Goal: Task Accomplishment & Management: Complete application form

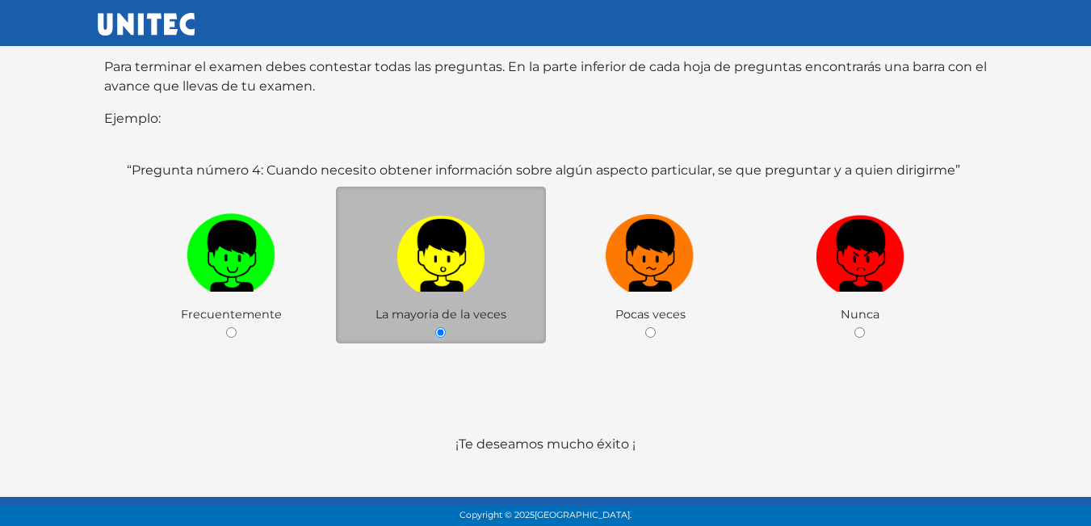
scroll to position [313, 0]
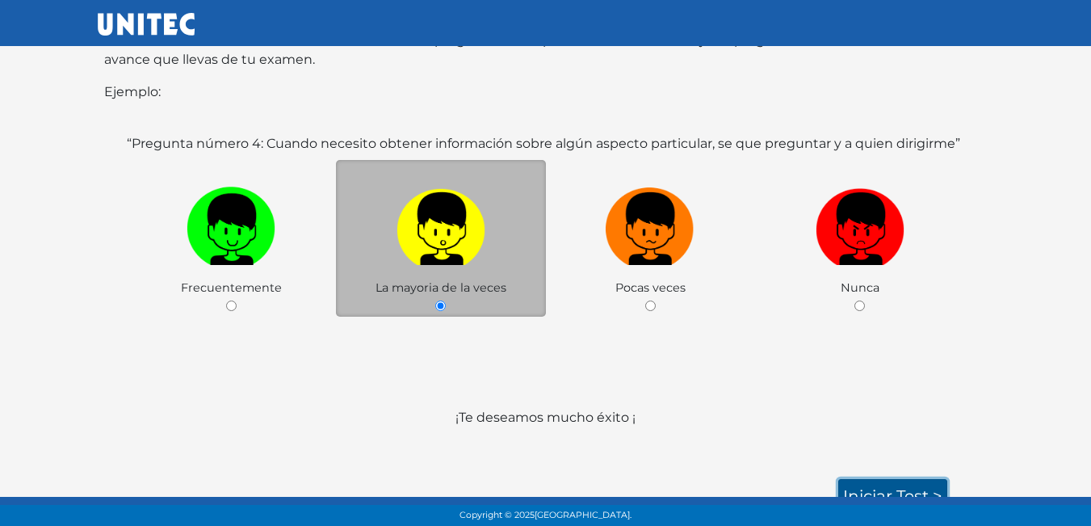
click at [916, 479] on link "Iniciar test >" at bounding box center [892, 496] width 109 height 34
click at [884, 479] on link "Iniciar test >" at bounding box center [892, 496] width 109 height 34
click at [919, 480] on link "Iniciar test >" at bounding box center [892, 496] width 109 height 34
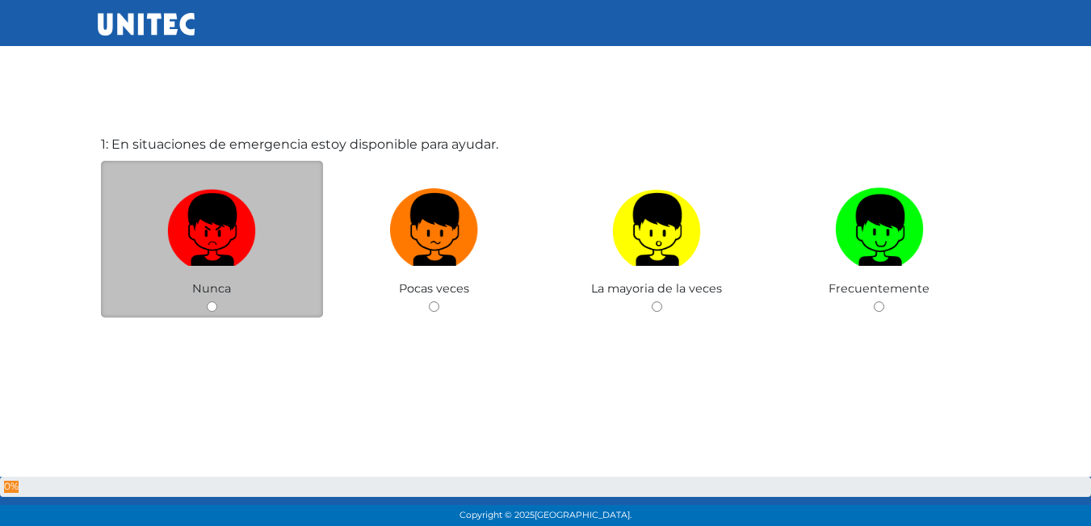
scroll to position [81, 0]
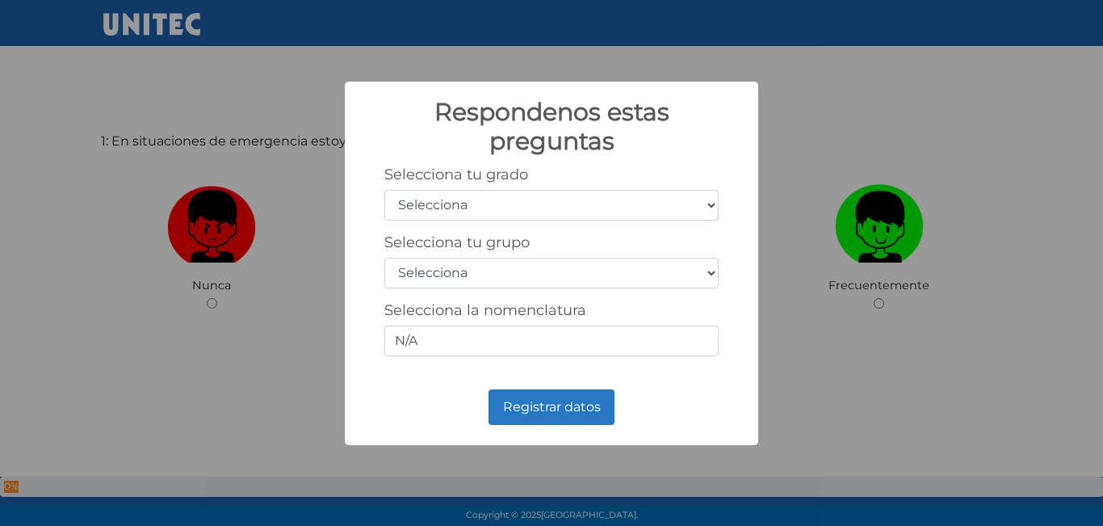
click at [700, 207] on select "Selecciona 1er grado 2do grado 3er grado 4to grado 5to grado 6to grado" at bounding box center [551, 205] width 334 height 31
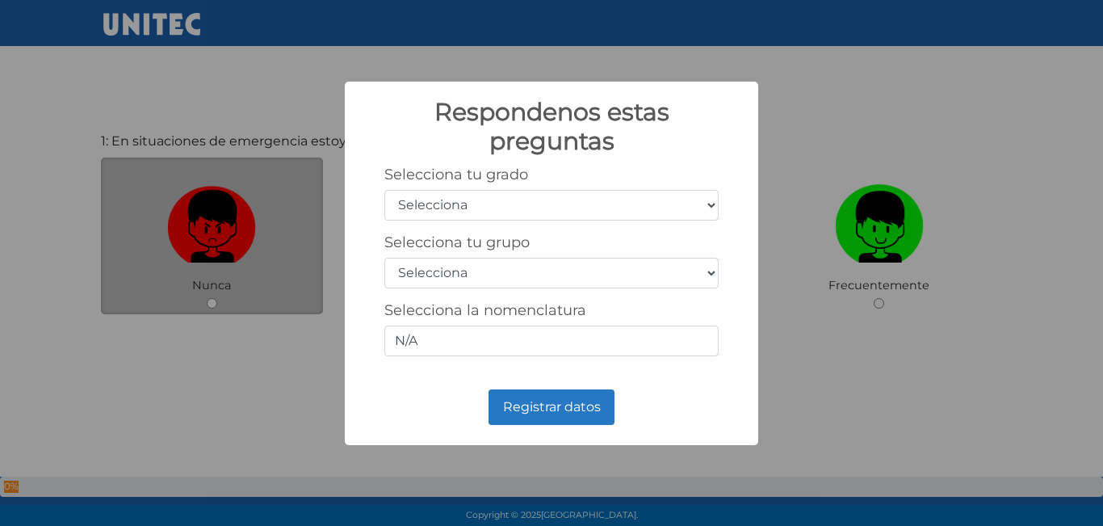
click at [291, 224] on div "Respondenos estas preguntas × Selecciona tu grado Selecciona 1er grado 2do grad…" at bounding box center [551, 263] width 1103 height 526
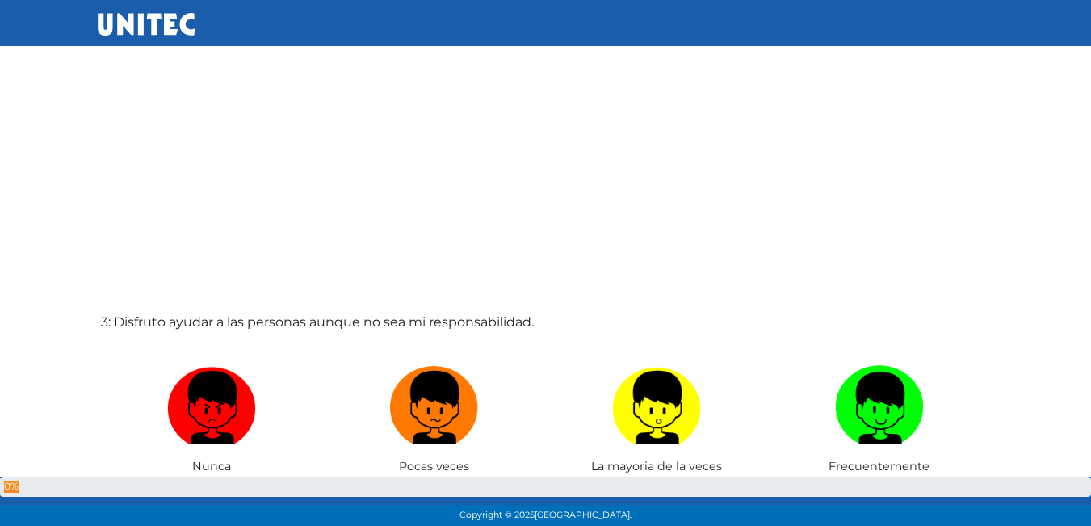
scroll to position [1211, 0]
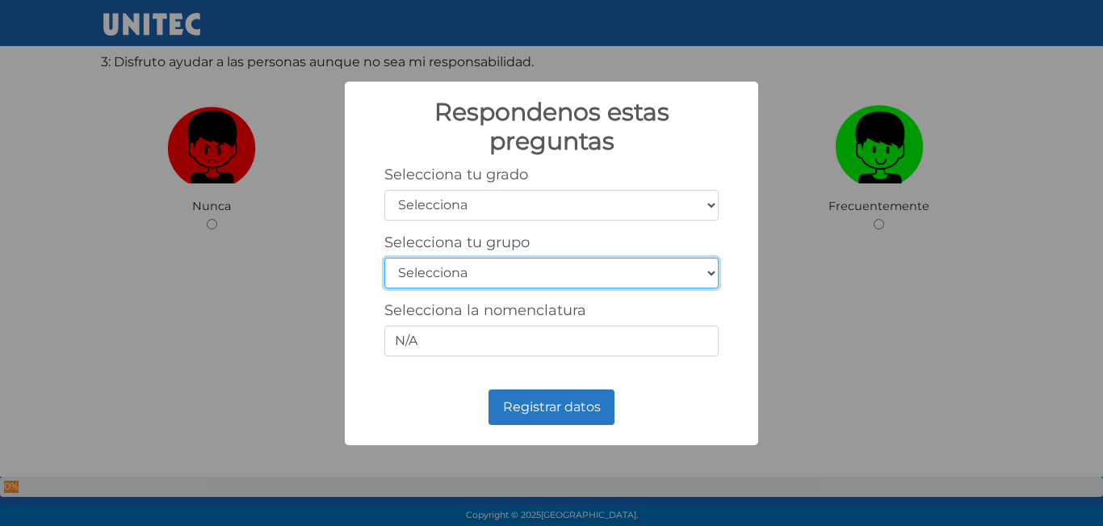
click at [471, 270] on select "Selecciona A B C D E F G H I J K L M N O P Q R S T U V W X Y Z" at bounding box center [551, 273] width 334 height 31
select select "b"
click at [384, 258] on select "Selecciona A B C D E F G H I J K L M N O P Q R S T U V W X Y Z" at bounding box center [551, 273] width 334 height 31
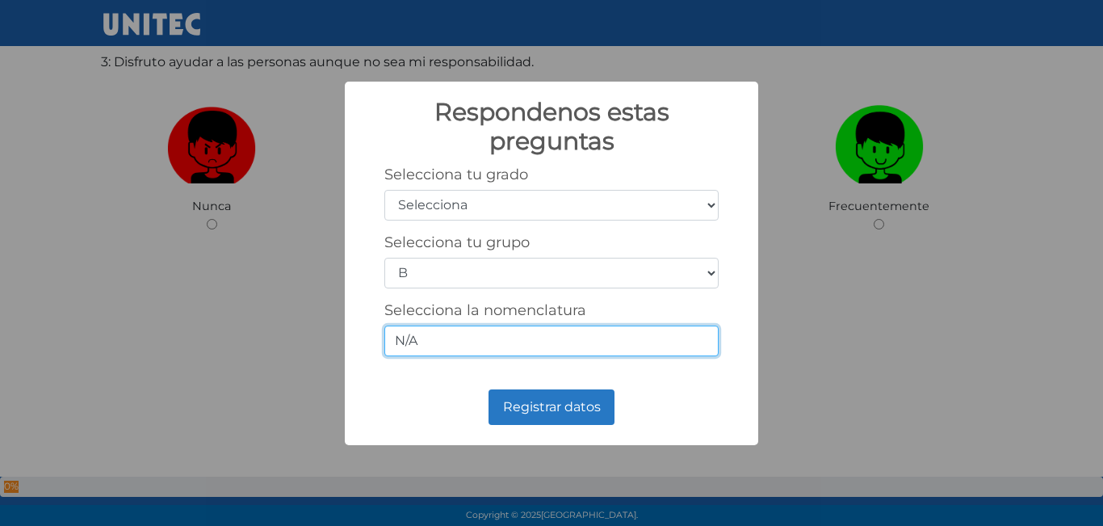
click at [464, 340] on input "N/A" at bounding box center [551, 340] width 334 height 31
click at [583, 354] on input "N/A" at bounding box center [551, 340] width 334 height 31
click at [516, 344] on input "N/A" at bounding box center [551, 340] width 334 height 31
click at [513, 343] on input "N/A" at bounding box center [551, 340] width 334 height 31
type input "N"
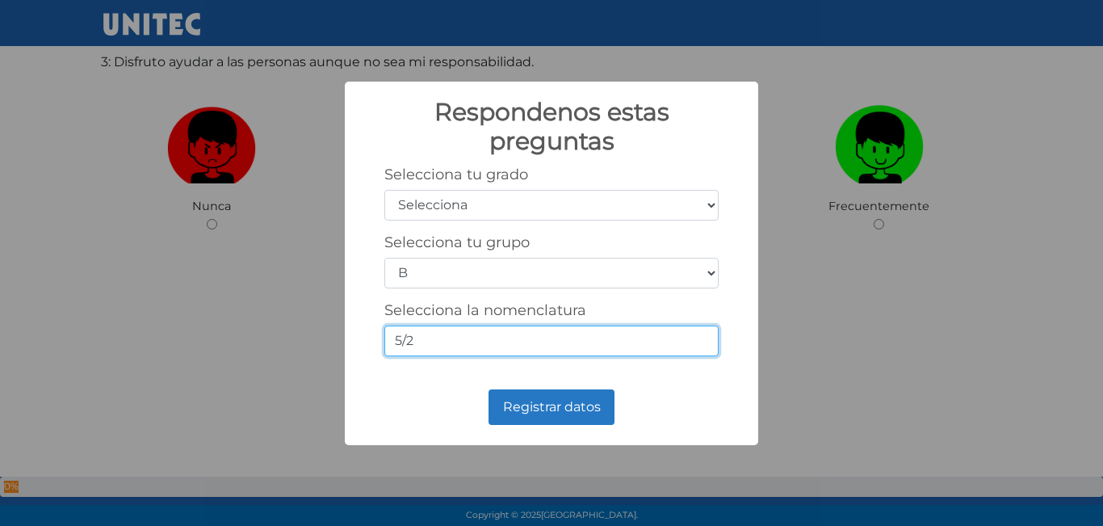
type input "5/2"
click at [536, 188] on div "Selecciona tu grado Selecciona 1er grado 2do grado 3er grado 4to grado 5to grad…" at bounding box center [551, 192] width 334 height 55
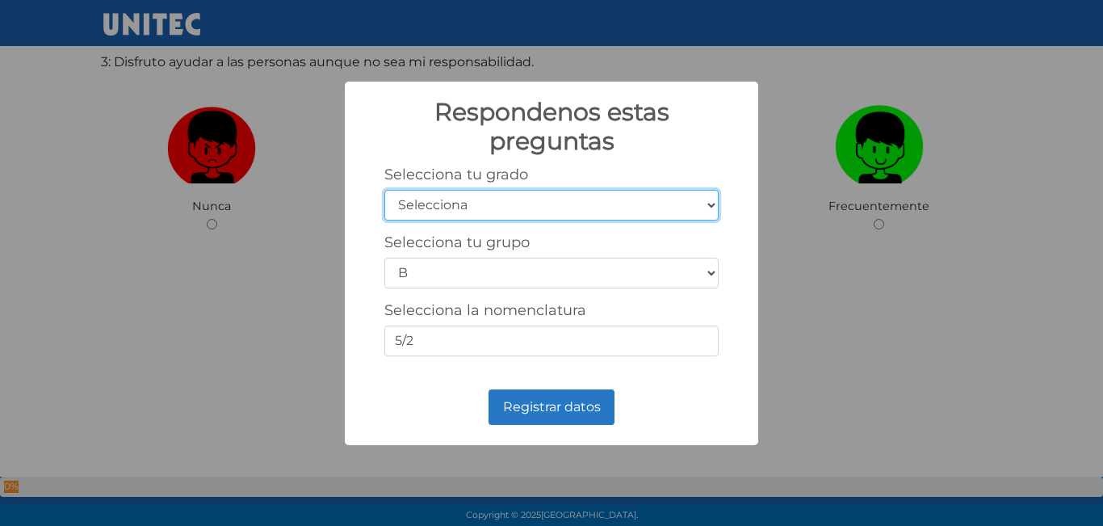
drag, startPoint x: 462, startPoint y: 202, endPoint x: 564, endPoint y: 218, distance: 103.0
click at [462, 202] on select "Selecciona 1er grado 2do grado 3er grado 4to grado 5to grado 6to grado" at bounding box center [551, 205] width 334 height 31
select select "5"
click at [384, 190] on select "Selecciona 1er grado 2do grado 3er grado 4to grado 5to grado 6to grado" at bounding box center [551, 205] width 334 height 31
click at [713, 210] on select "Selecciona 1er grado 2do grado 3er grado 4to grado 5to grado 6to grado" at bounding box center [551, 205] width 334 height 31
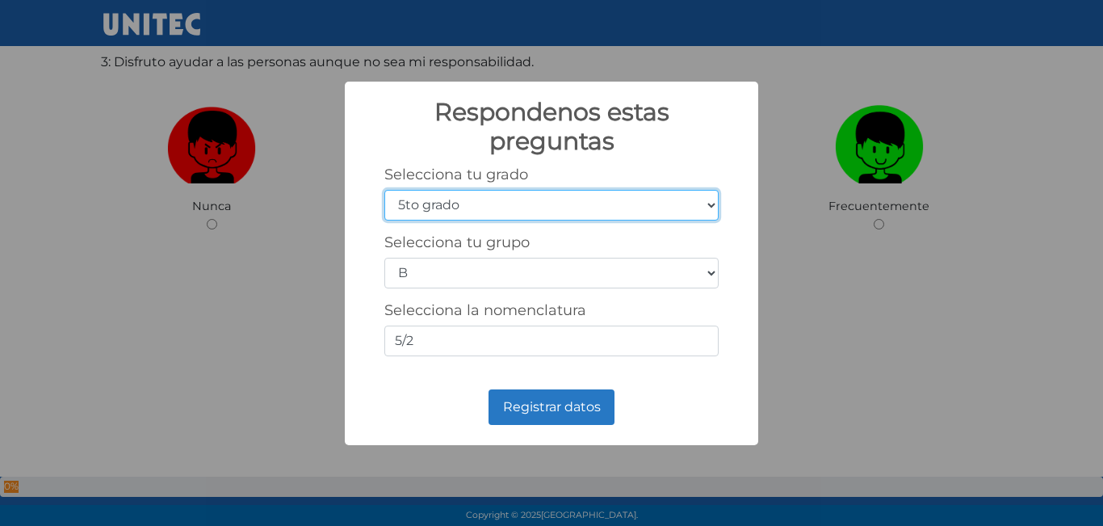
click at [384, 190] on select "Selecciona 1er grado 2do grado 3er grado 4to grado 5to grado 6to grado" at bounding box center [551, 205] width 334 height 31
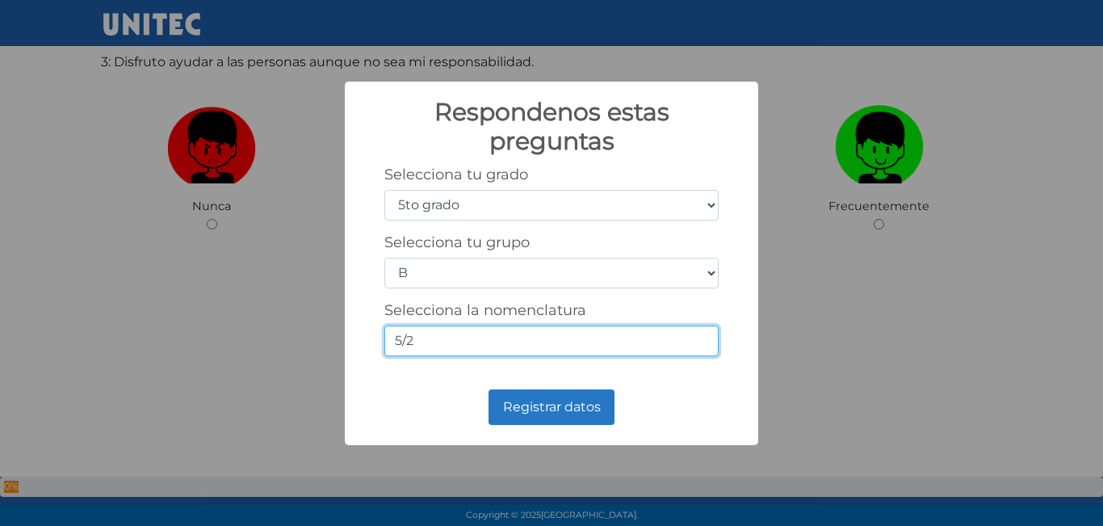
drag, startPoint x: 293, startPoint y: 262, endPoint x: 660, endPoint y: 336, distance: 374.0
click at [660, 336] on input "5/2" at bounding box center [551, 340] width 334 height 31
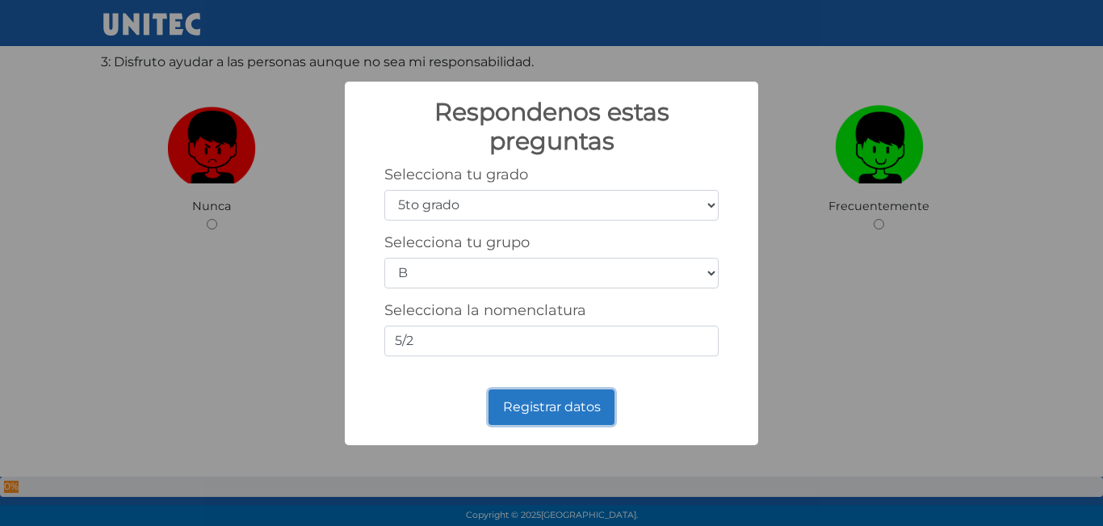
drag, startPoint x: 543, startPoint y: 401, endPoint x: 547, endPoint y: 393, distance: 8.7
click at [546, 400] on button "Registrar datos" at bounding box center [551, 407] width 126 height 36
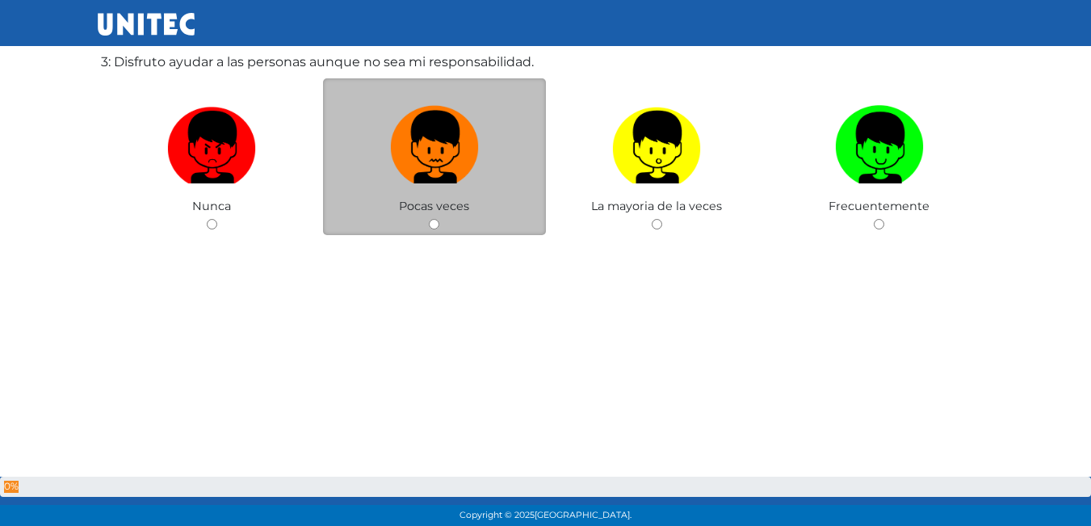
click at [457, 142] on img at bounding box center [434, 141] width 89 height 85
click at [439, 219] on input "radio" at bounding box center [434, 224] width 10 height 10
radio input "true"
drag, startPoint x: 457, startPoint y: 142, endPoint x: 471, endPoint y: 146, distance: 14.3
click at [457, 142] on img at bounding box center [434, 141] width 89 height 85
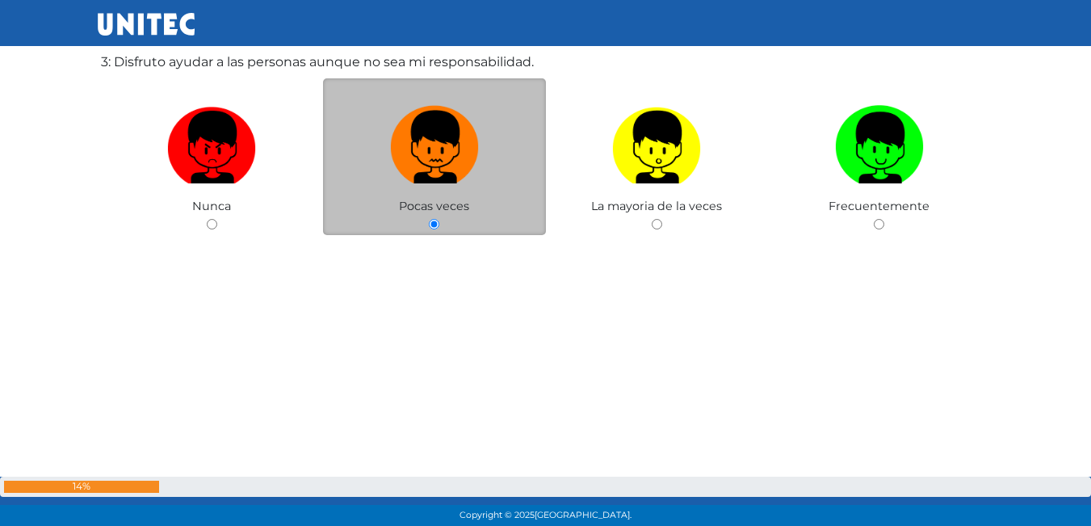
click at [439, 219] on input "radio" at bounding box center [434, 224] width 10 height 10
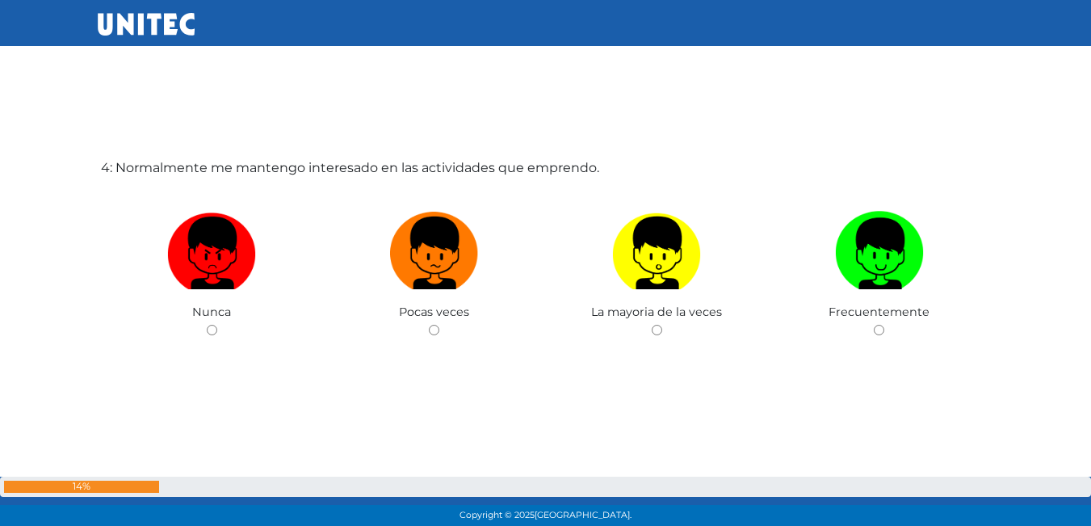
scroll to position [1657, 0]
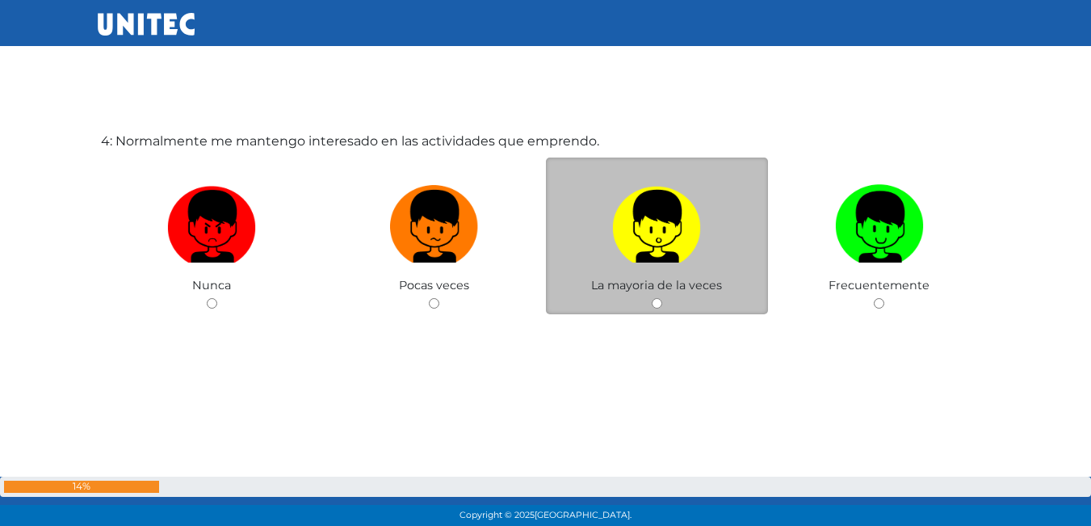
click at [589, 250] on label at bounding box center [657, 227] width 223 height 98
click at [652, 298] on input "radio" at bounding box center [657, 303] width 10 height 10
radio input "true"
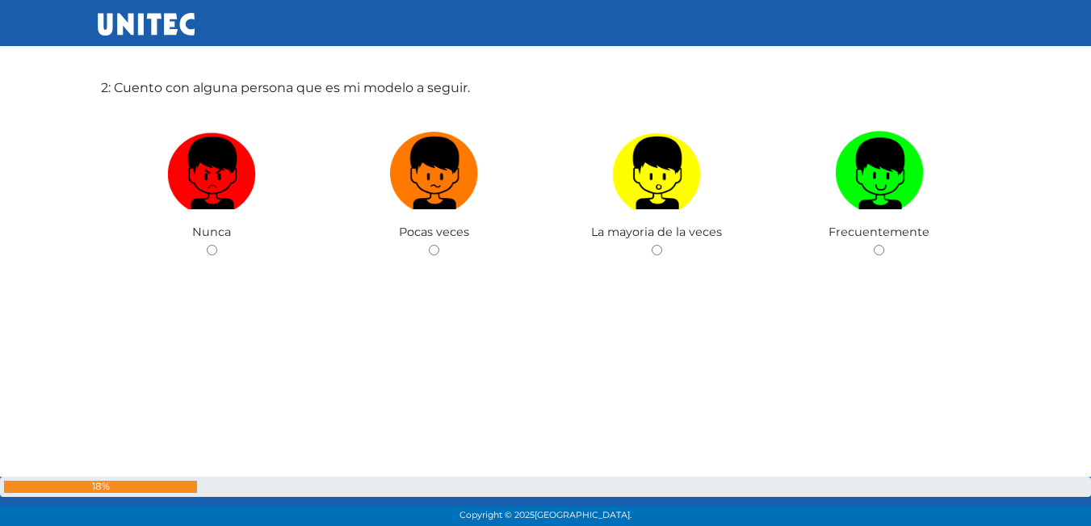
scroll to position [610, 0]
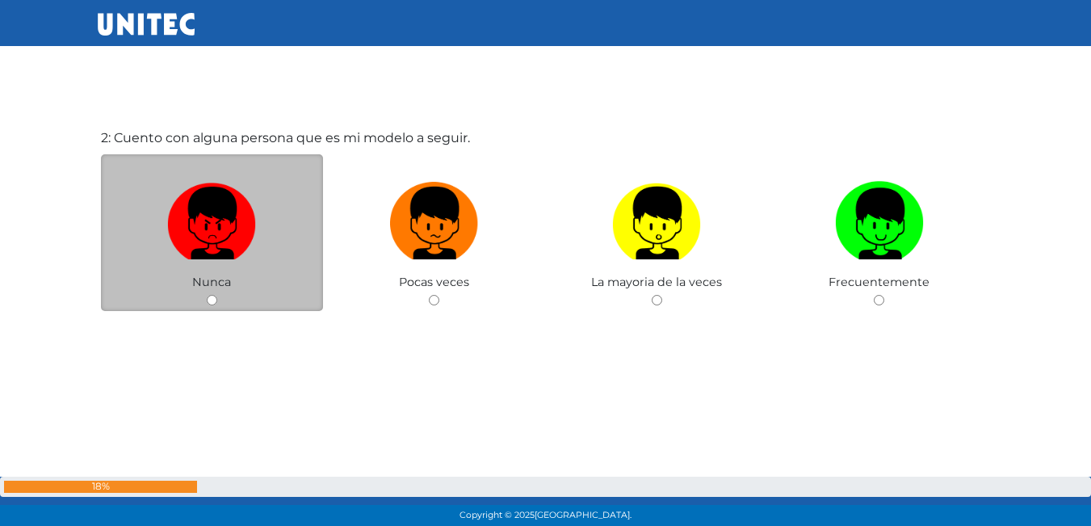
click at [274, 214] on label at bounding box center [212, 223] width 223 height 98
click at [217, 295] on input "radio" at bounding box center [212, 300] width 10 height 10
radio input "true"
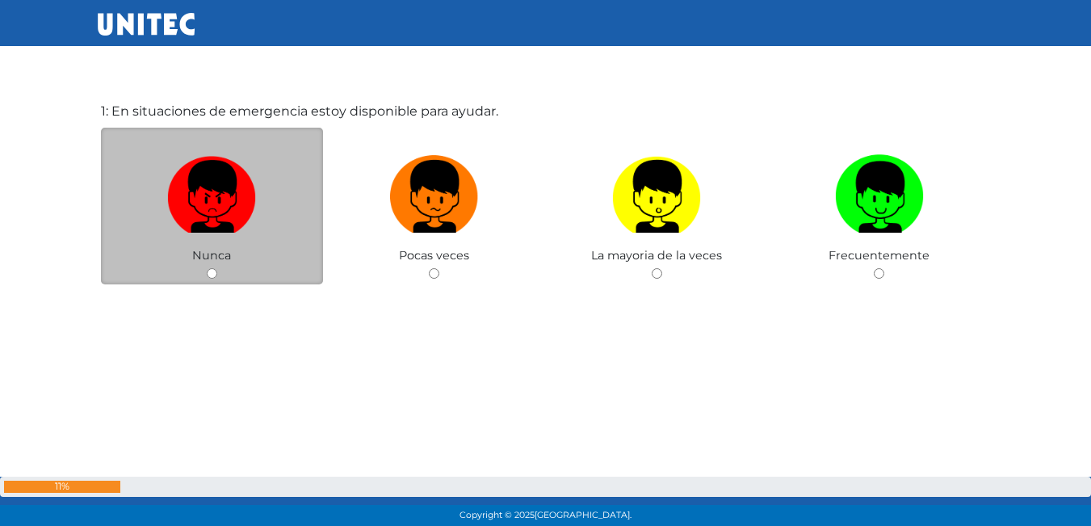
scroll to position [82, 0]
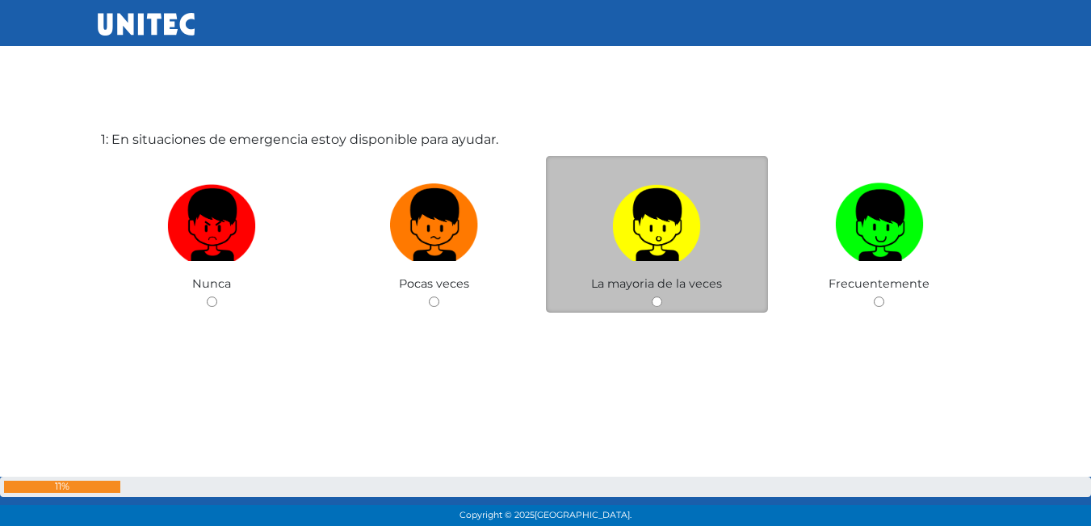
click at [693, 263] on label at bounding box center [657, 225] width 223 height 98
click at [662, 296] on input "radio" at bounding box center [657, 301] width 10 height 10
radio input "true"
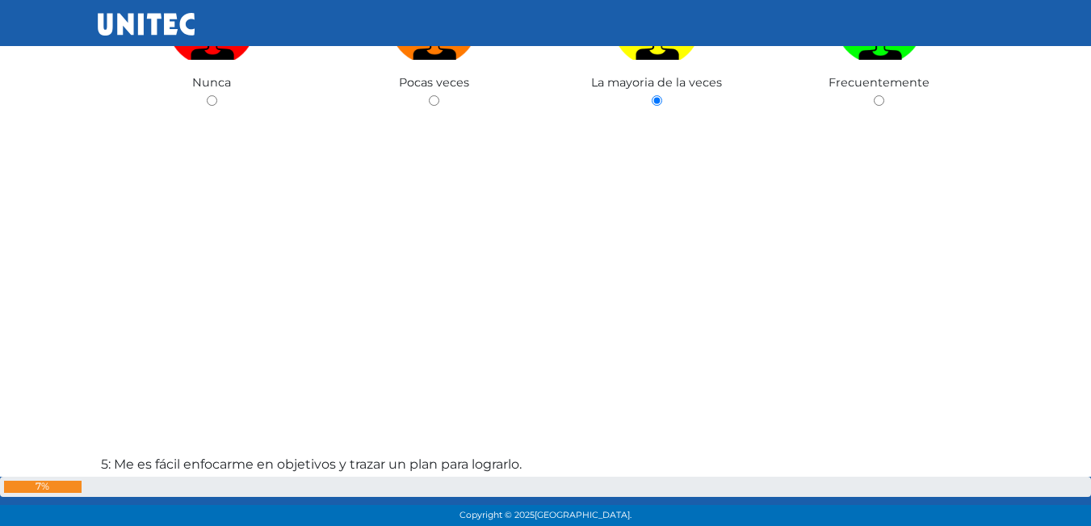
scroll to position [2264, 0]
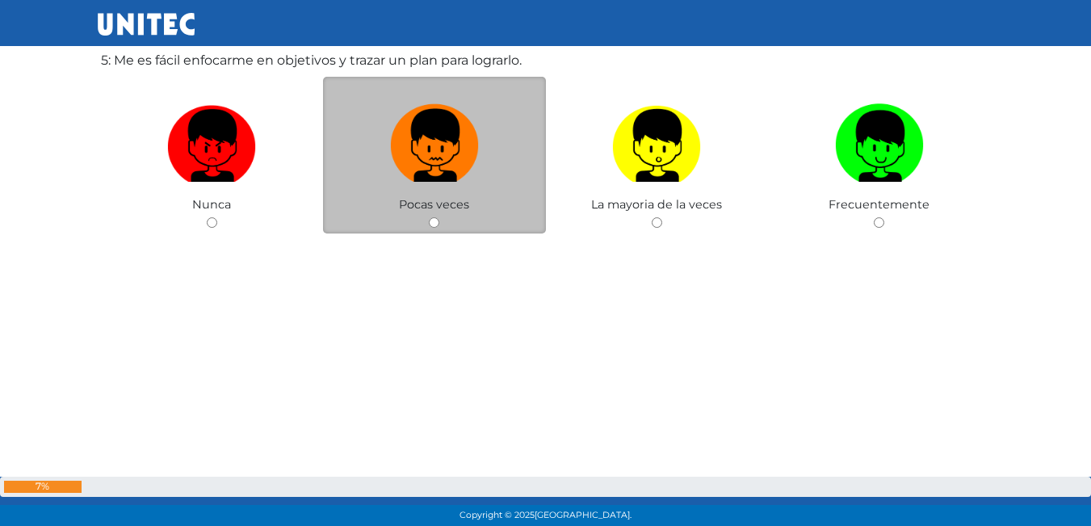
click at [452, 154] on img at bounding box center [434, 140] width 89 height 85
click at [439, 217] on input "radio" at bounding box center [434, 222] width 10 height 10
radio input "true"
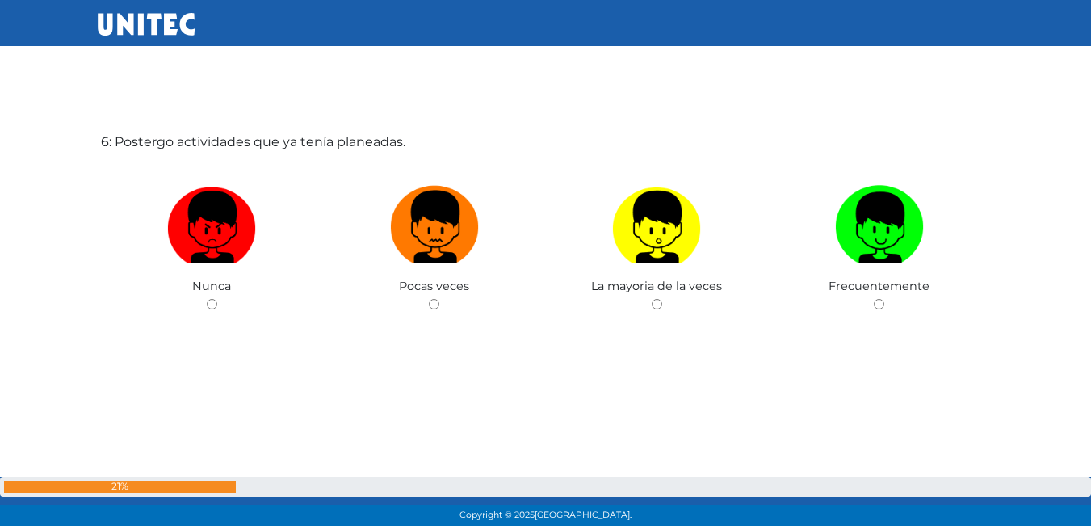
scroll to position [2709, 0]
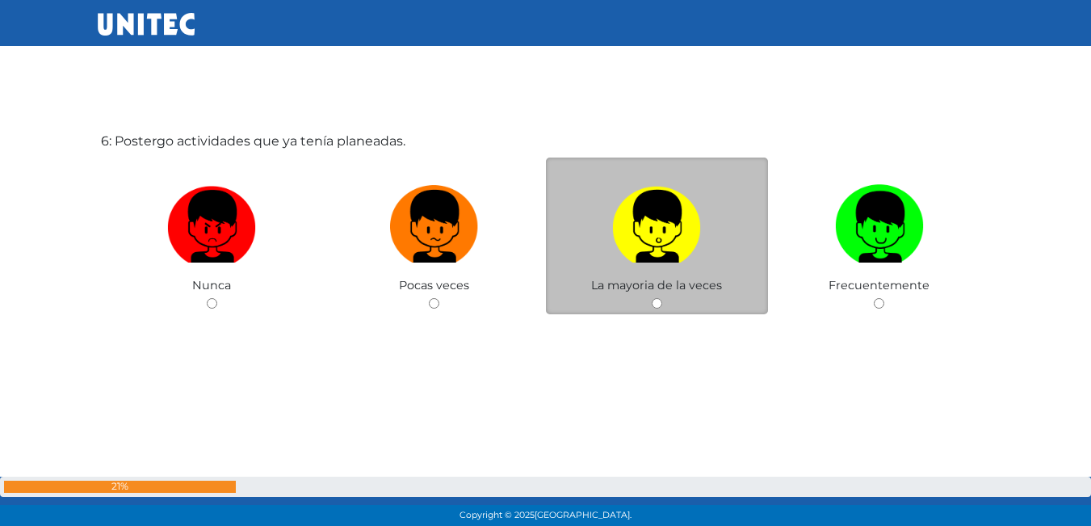
click at [693, 274] on label at bounding box center [657, 227] width 223 height 98
click at [662, 298] on input "radio" at bounding box center [657, 303] width 10 height 10
radio input "true"
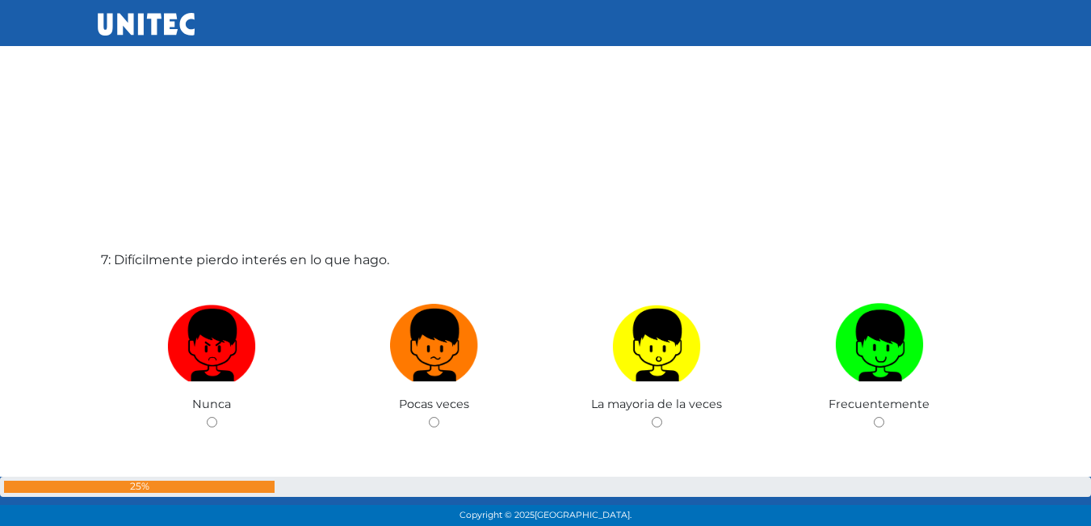
scroll to position [3196, 0]
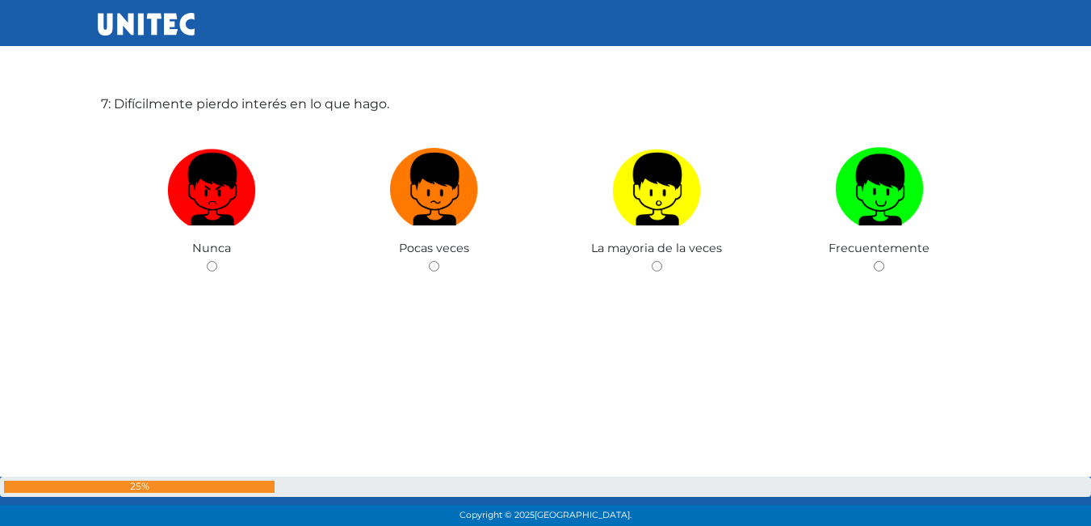
click at [530, 287] on div "7: Difícilmente pierdo interés en lo que hago. Nunca Pocas veces La mayoria de …" at bounding box center [546, 226] width 896 height 526
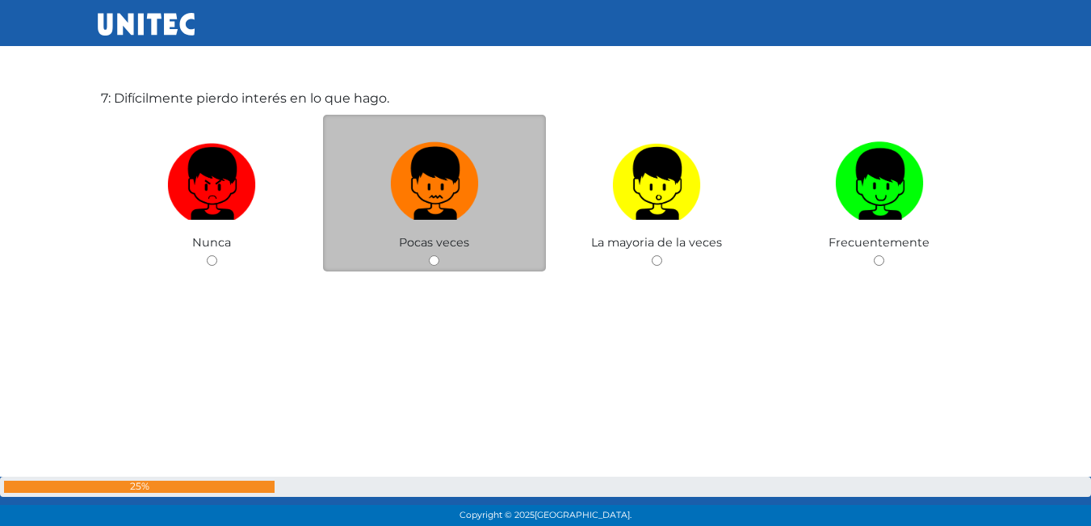
click at [431, 197] on img at bounding box center [434, 178] width 89 height 85
click at [431, 255] on input "radio" at bounding box center [434, 260] width 10 height 10
radio input "true"
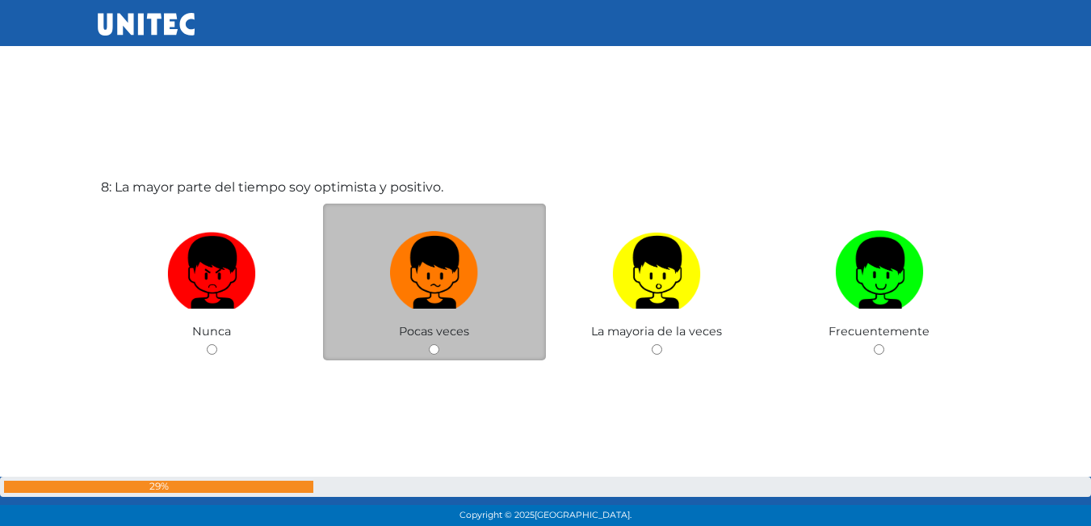
scroll to position [3739, 0]
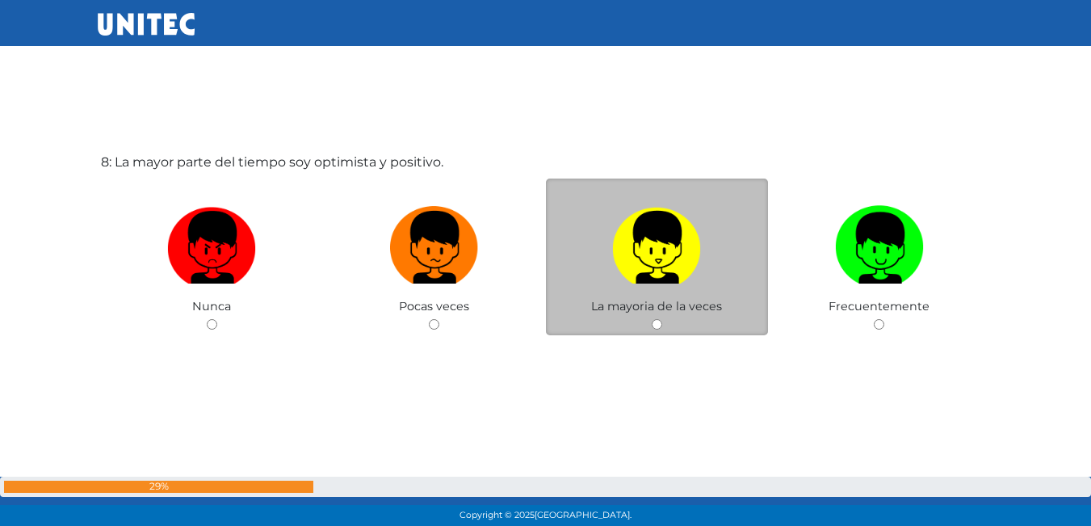
click at [634, 276] on img at bounding box center [656, 241] width 89 height 85
click at [652, 319] on input "radio" at bounding box center [657, 324] width 10 height 10
radio input "true"
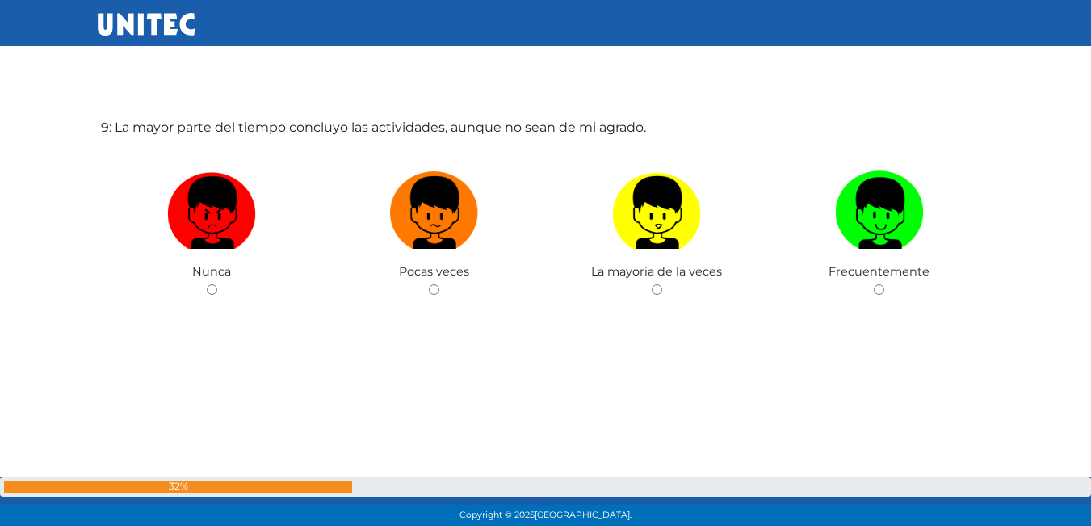
scroll to position [4300, 0]
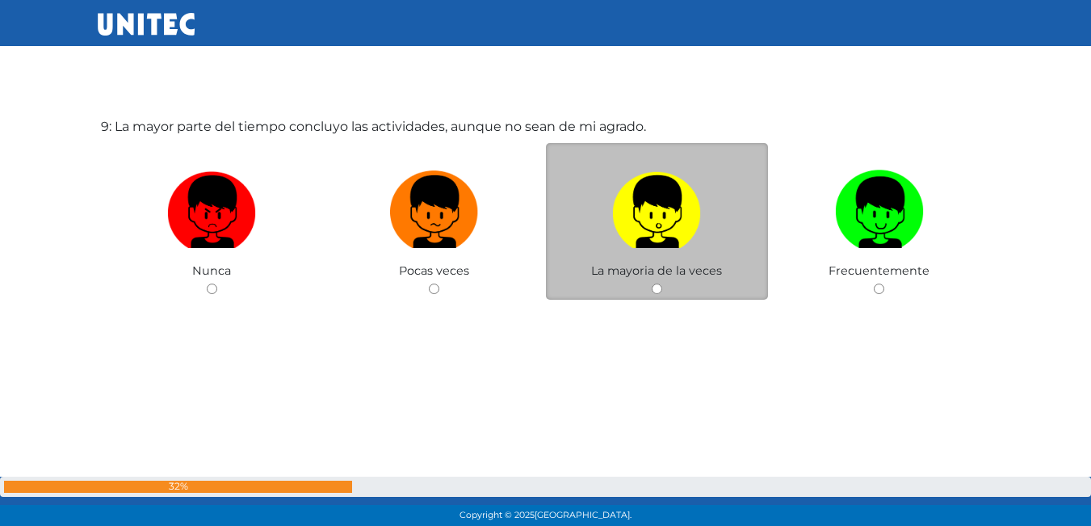
click at [729, 249] on label at bounding box center [657, 212] width 223 height 98
click at [662, 283] on input "radio" at bounding box center [657, 288] width 10 height 10
radio input "true"
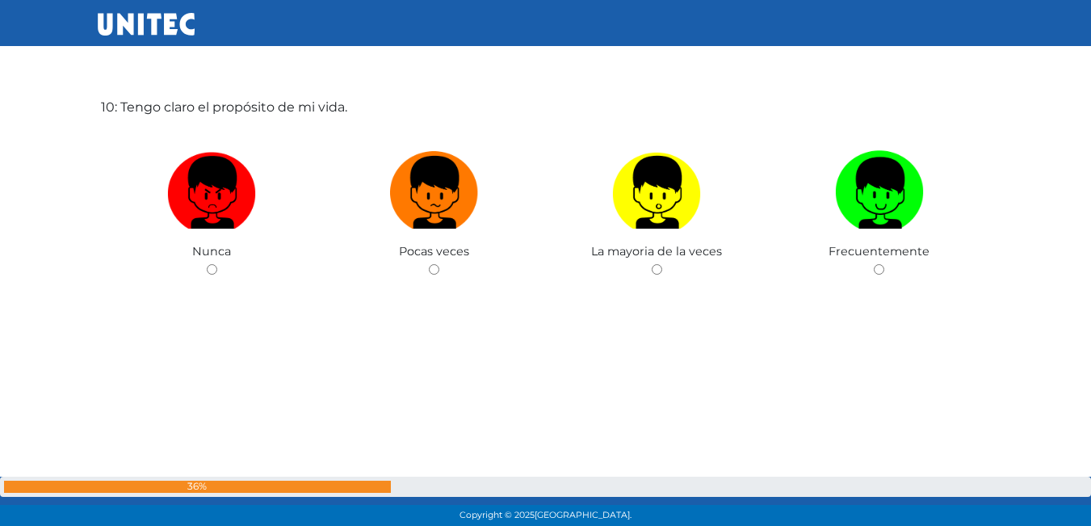
scroll to position [4857, 0]
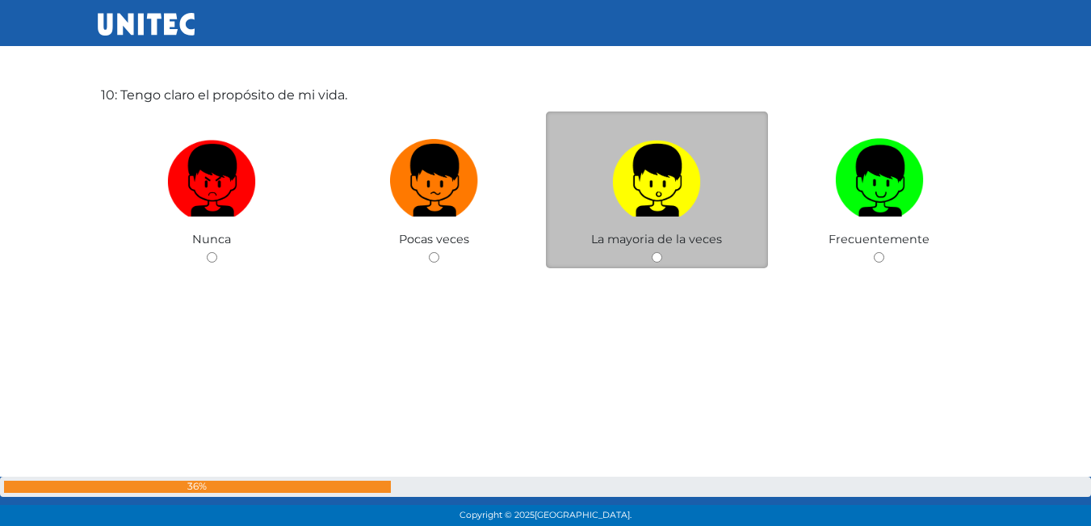
click at [682, 228] on label at bounding box center [657, 181] width 223 height 98
click at [662, 252] on input "radio" at bounding box center [657, 257] width 10 height 10
radio input "true"
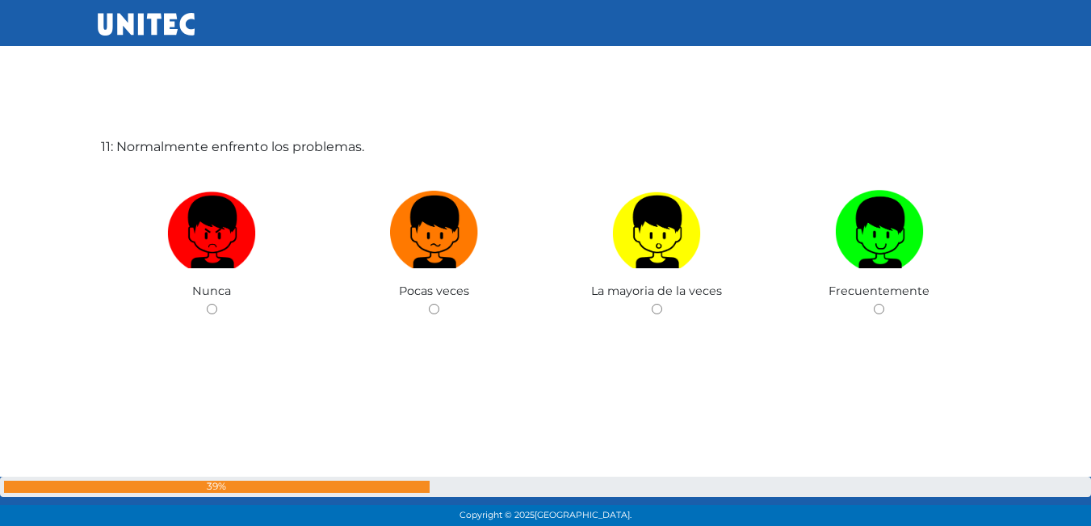
scroll to position [5336, 0]
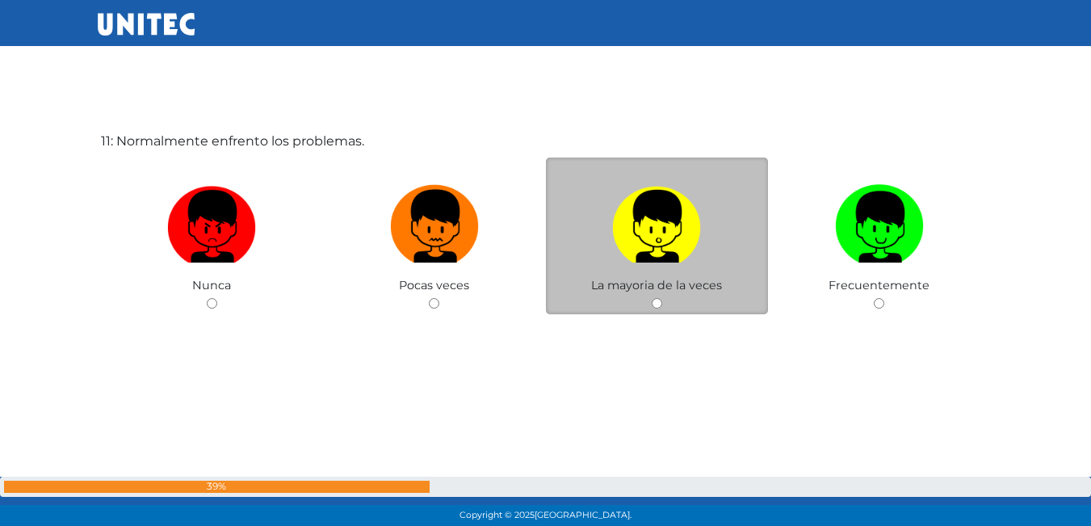
click at [637, 233] on img at bounding box center [656, 220] width 89 height 85
click at [652, 298] on input "radio" at bounding box center [657, 303] width 10 height 10
radio input "true"
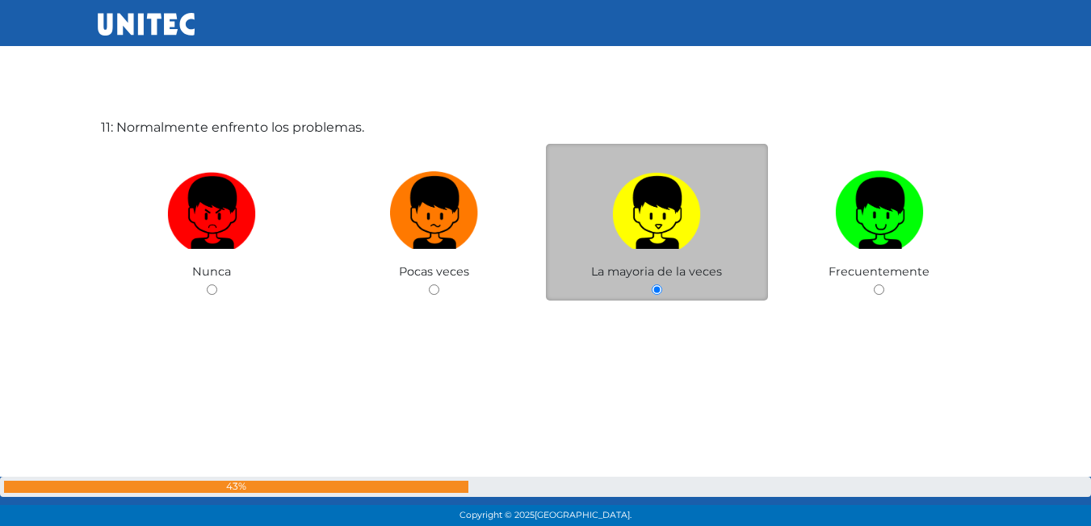
click at [637, 233] on img at bounding box center [656, 207] width 89 height 85
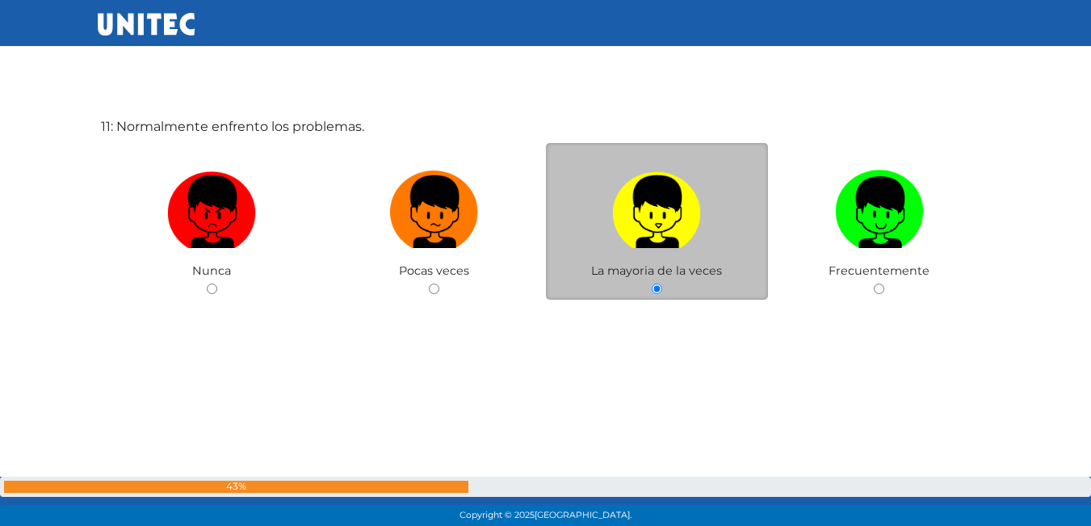
click at [652, 283] on input "radio" at bounding box center [657, 288] width 10 height 10
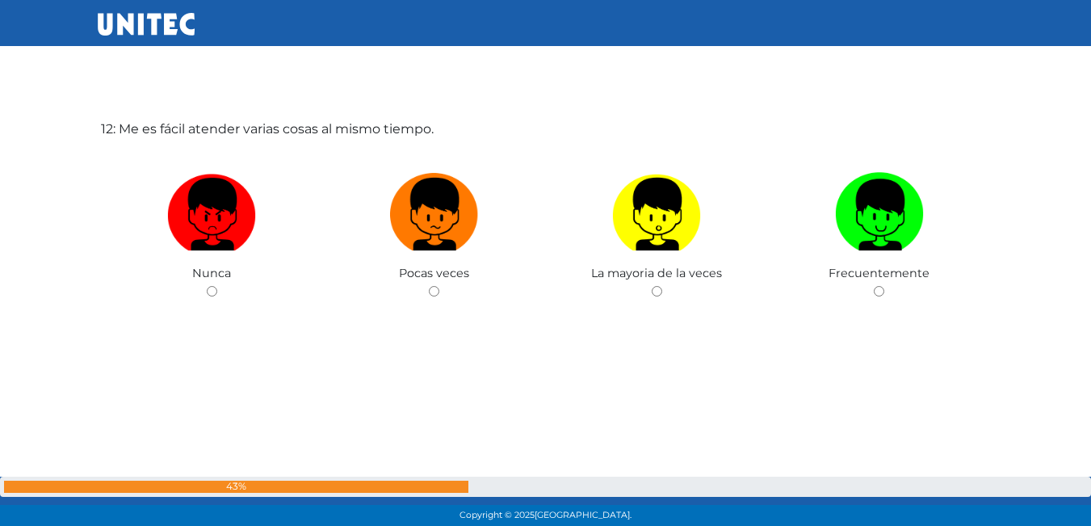
scroll to position [5876, 0]
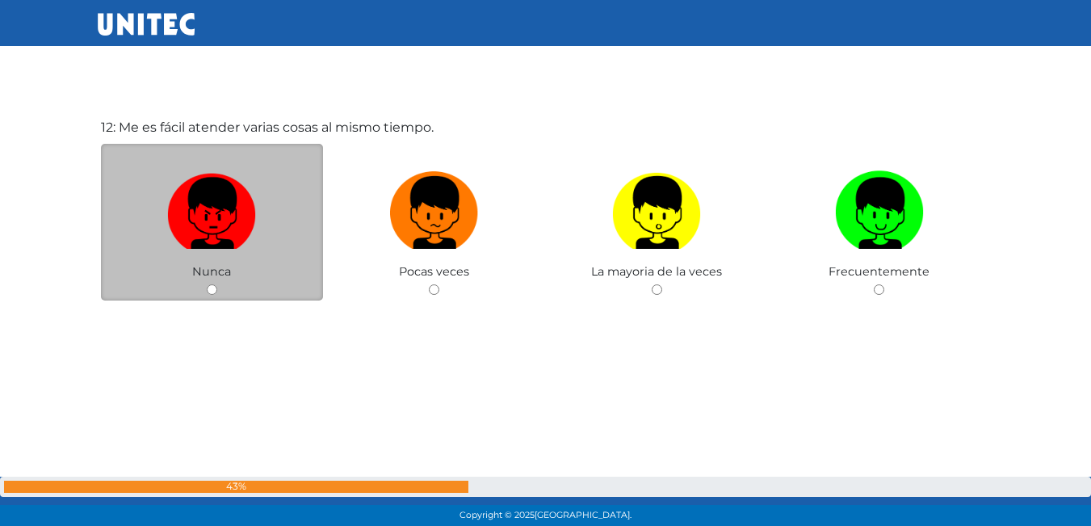
click at [246, 184] on img at bounding box center [211, 207] width 89 height 85
click at [217, 284] on input "radio" at bounding box center [212, 289] width 10 height 10
radio input "true"
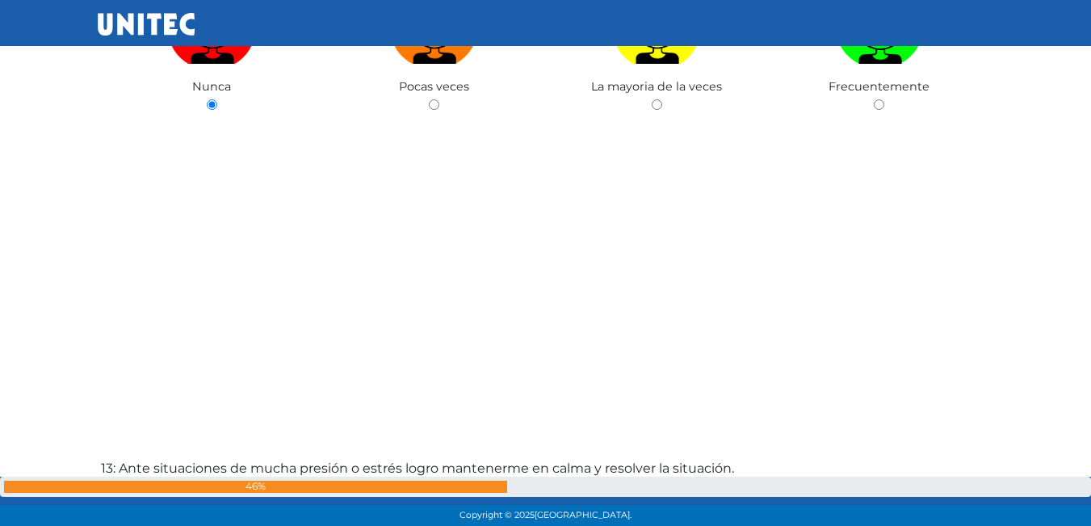
scroll to position [6365, 0]
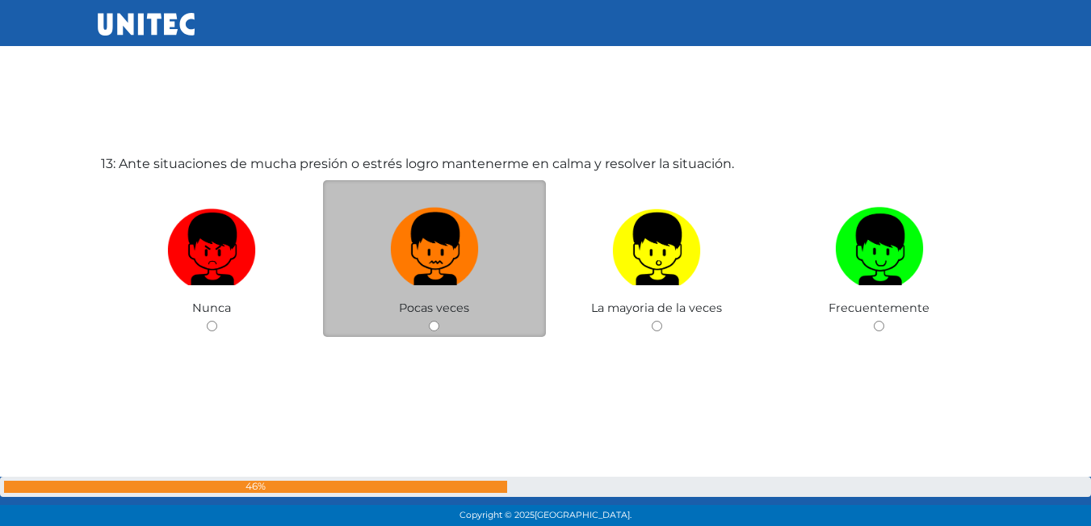
click at [458, 261] on img at bounding box center [434, 243] width 89 height 85
click at [439, 321] on input "radio" at bounding box center [434, 326] width 10 height 10
radio input "true"
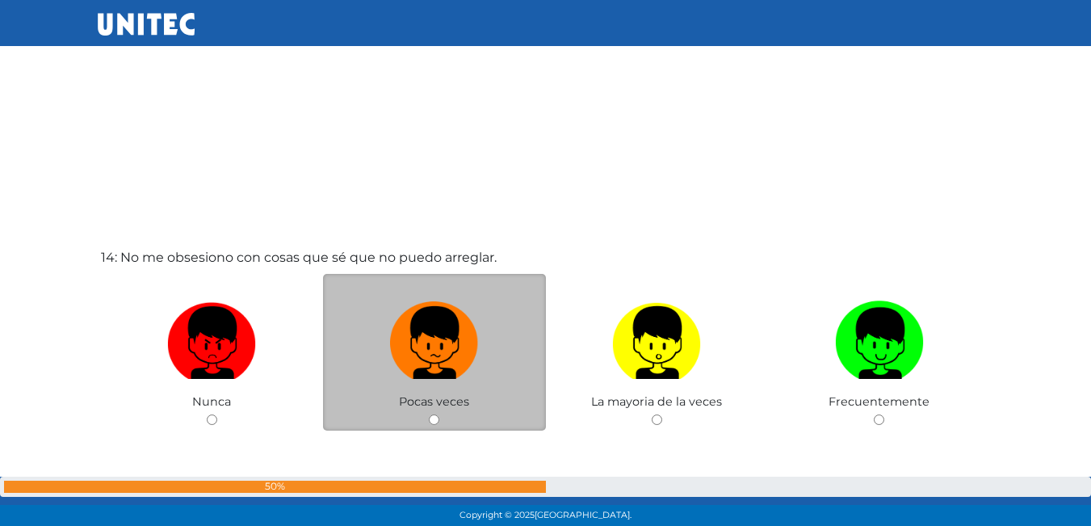
scroll to position [6833, 0]
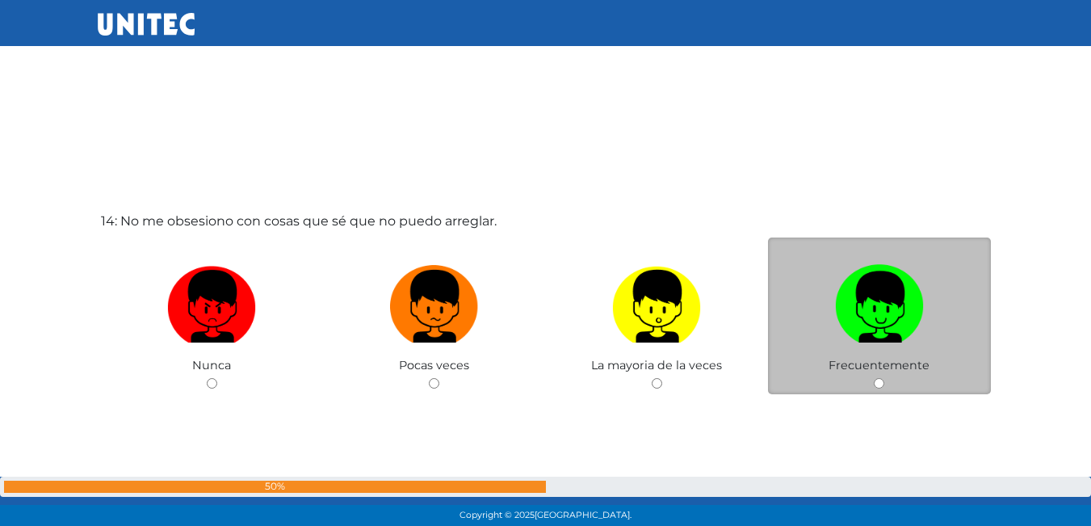
click at [869, 356] on div "Frecuentemente" at bounding box center [879, 315] width 223 height 157
click at [872, 361] on span "Frecuentemente" at bounding box center [878, 365] width 101 height 15
click at [881, 384] on input "radio" at bounding box center [879, 383] width 10 height 10
radio input "true"
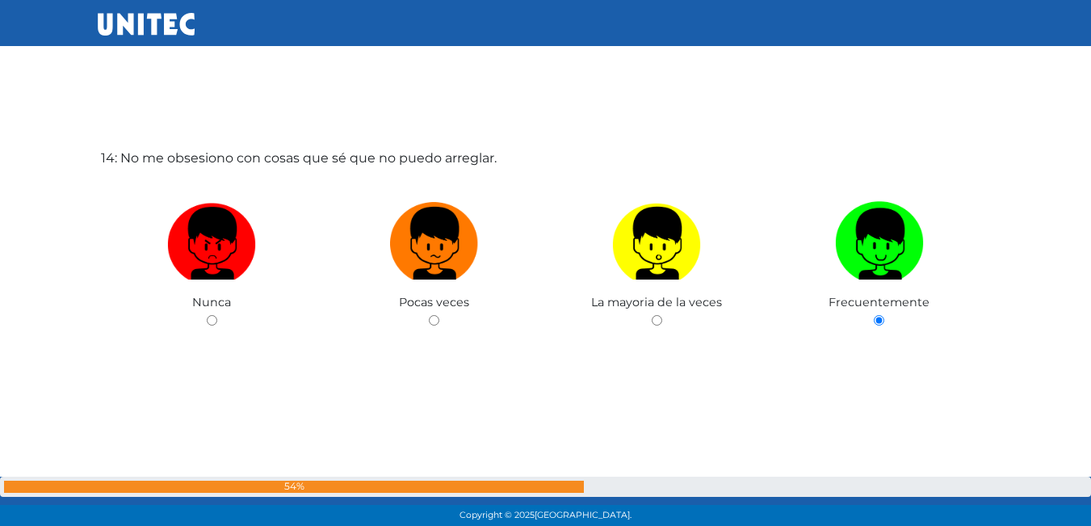
scroll to position [7295, 0]
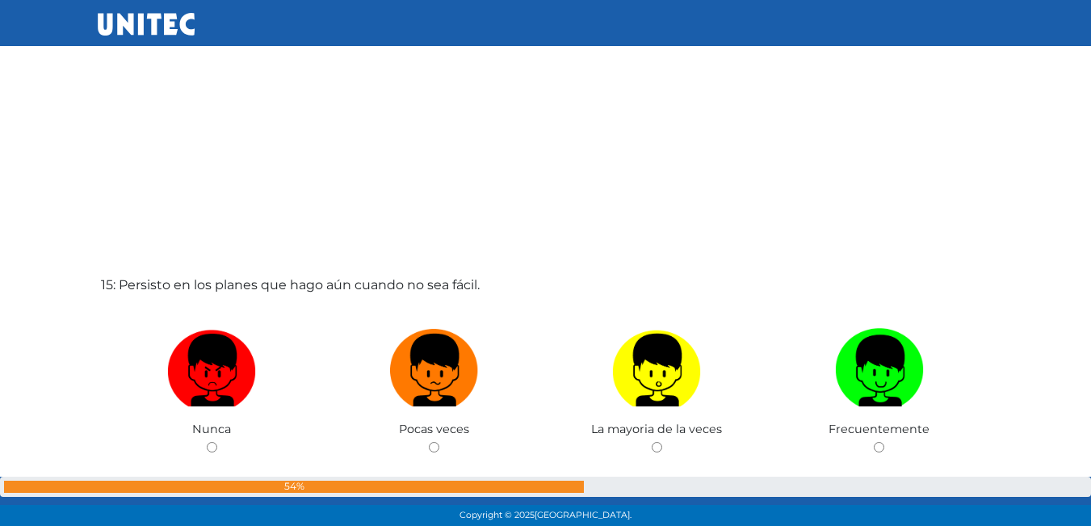
click at [96, 338] on div "1: En situaciones de emergencia estoy disponible para ayudar. Nunca Pocas veces…" at bounding box center [546, 406] width 920 height 15241
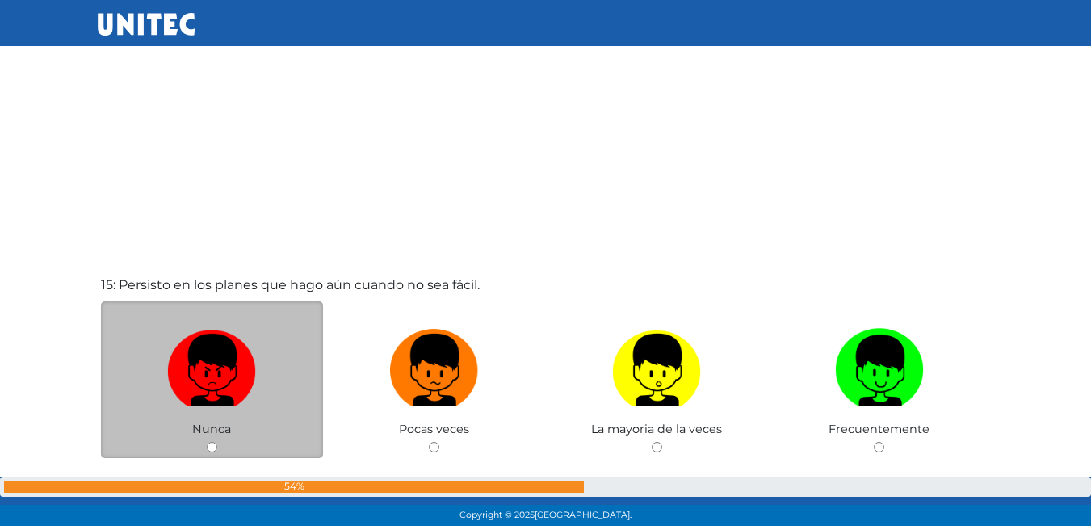
click at [204, 370] on img at bounding box center [211, 364] width 89 height 85
click at [207, 442] on input "radio" at bounding box center [212, 447] width 10 height 10
radio input "true"
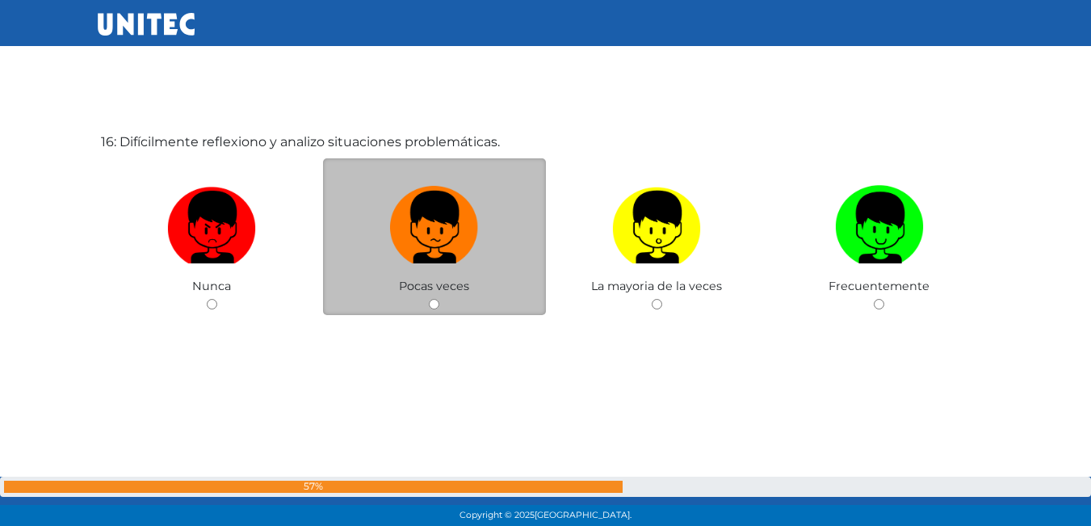
scroll to position [7964, 0]
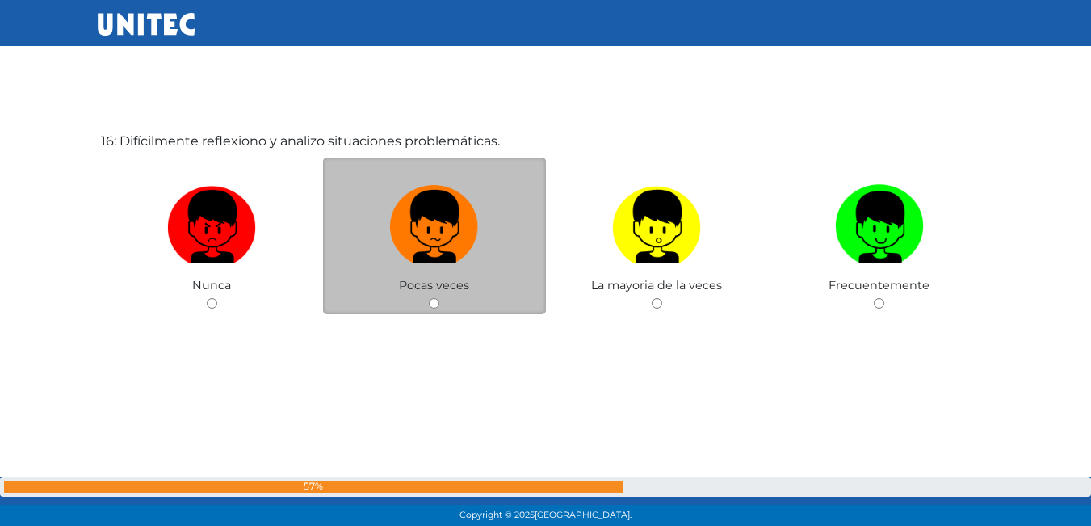
click at [425, 279] on span "Pocas veces" at bounding box center [434, 285] width 70 height 15
click at [421, 287] on span "Pocas veces" at bounding box center [434, 285] width 70 height 15
click at [421, 288] on span "Pocas veces" at bounding box center [434, 285] width 70 height 15
click at [421, 307] on div "Pocas veces" at bounding box center [434, 235] width 223 height 157
click at [423, 303] on div "Pocas veces" at bounding box center [434, 235] width 223 height 157
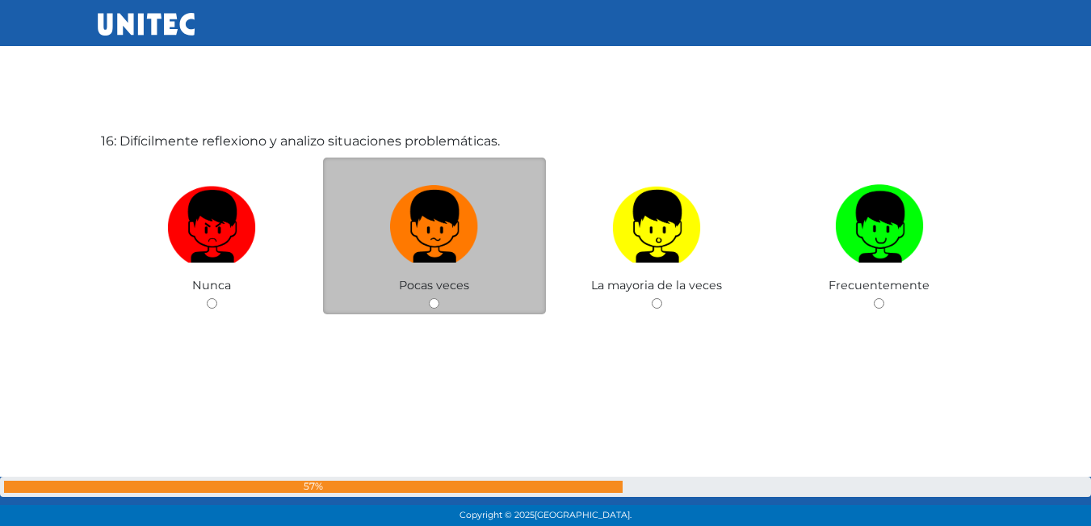
drag, startPoint x: 424, startPoint y: 302, endPoint x: 433, endPoint y: 302, distance: 8.9
click at [429, 302] on div "Pocas veces" at bounding box center [434, 235] width 223 height 157
click at [433, 302] on input "radio" at bounding box center [434, 303] width 10 height 10
radio input "true"
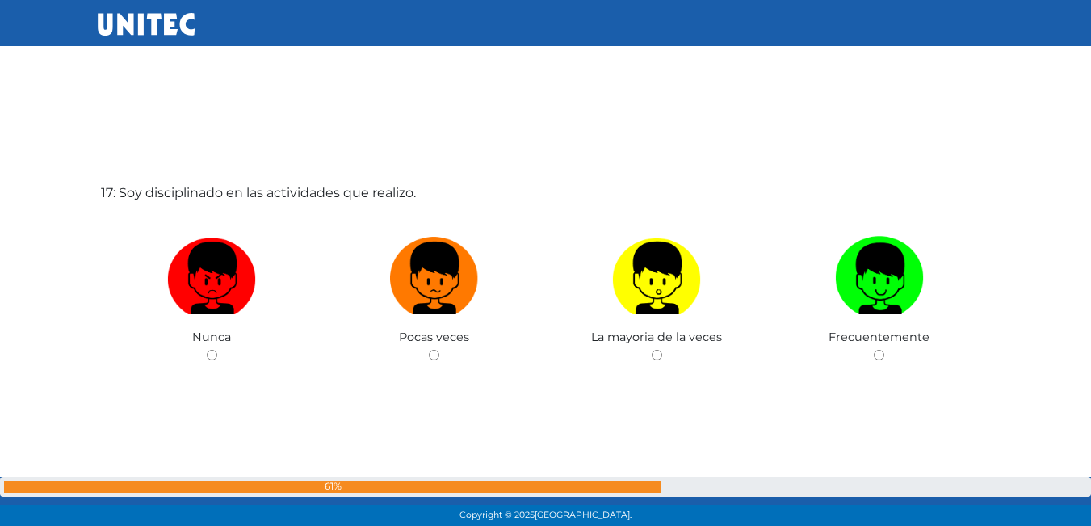
scroll to position [8439, 0]
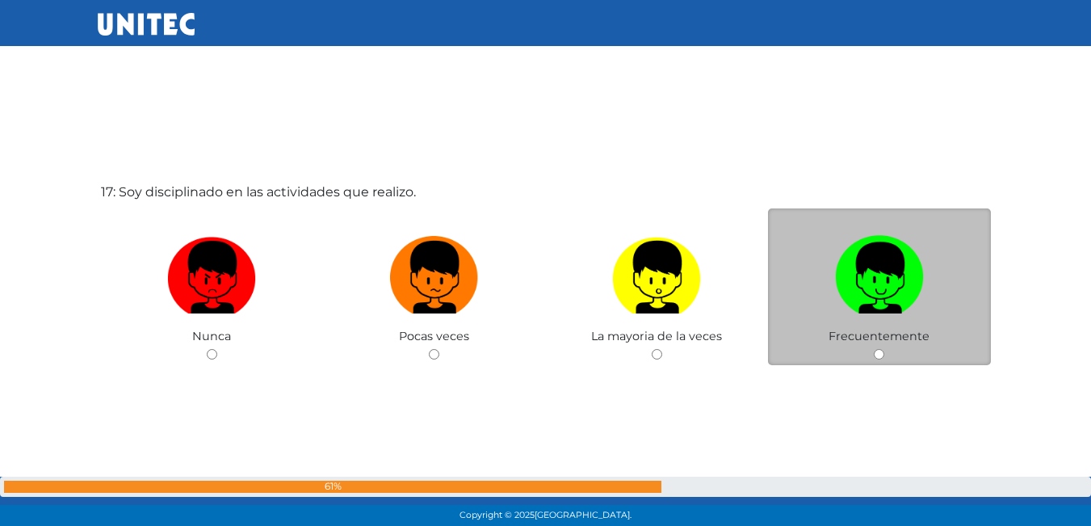
click at [875, 353] on input "radio" at bounding box center [879, 354] width 10 height 10
radio input "true"
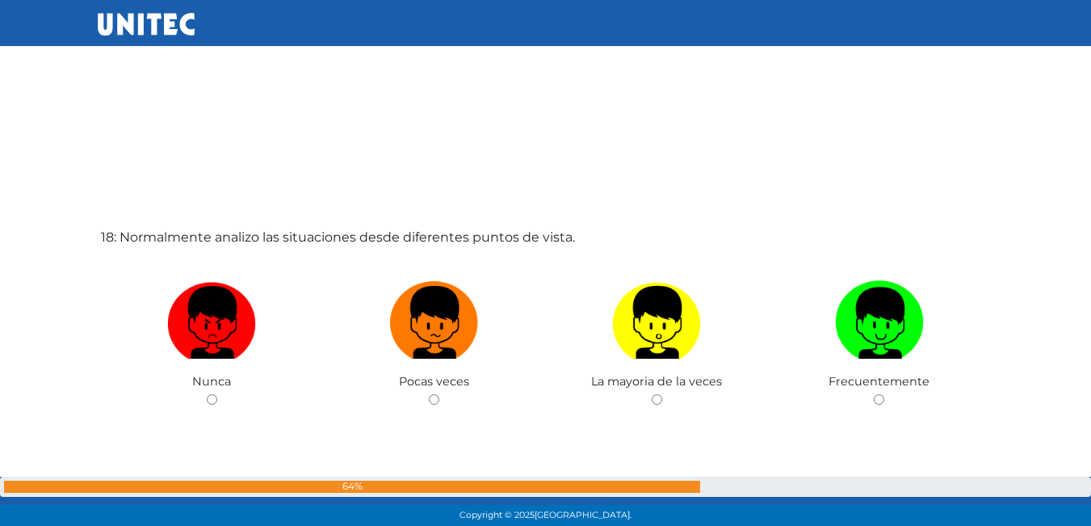
scroll to position [8924, 0]
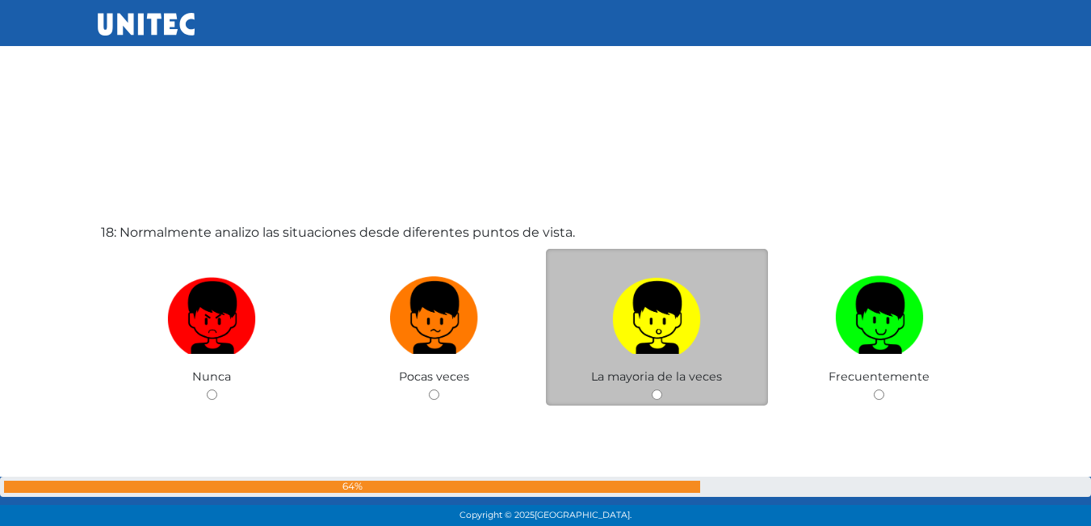
click at [656, 391] on input "radio" at bounding box center [657, 394] width 10 height 10
radio input "true"
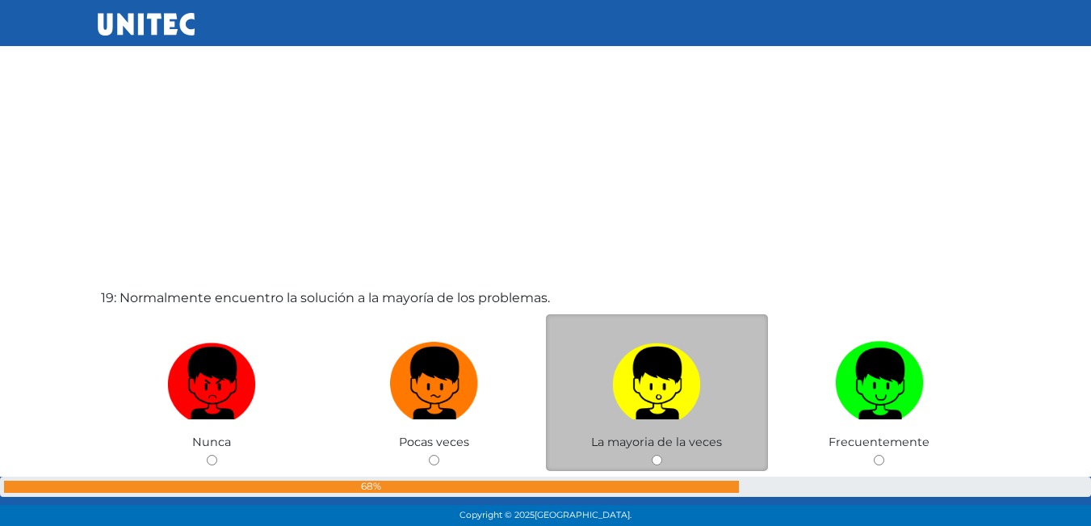
scroll to position [9373, 0]
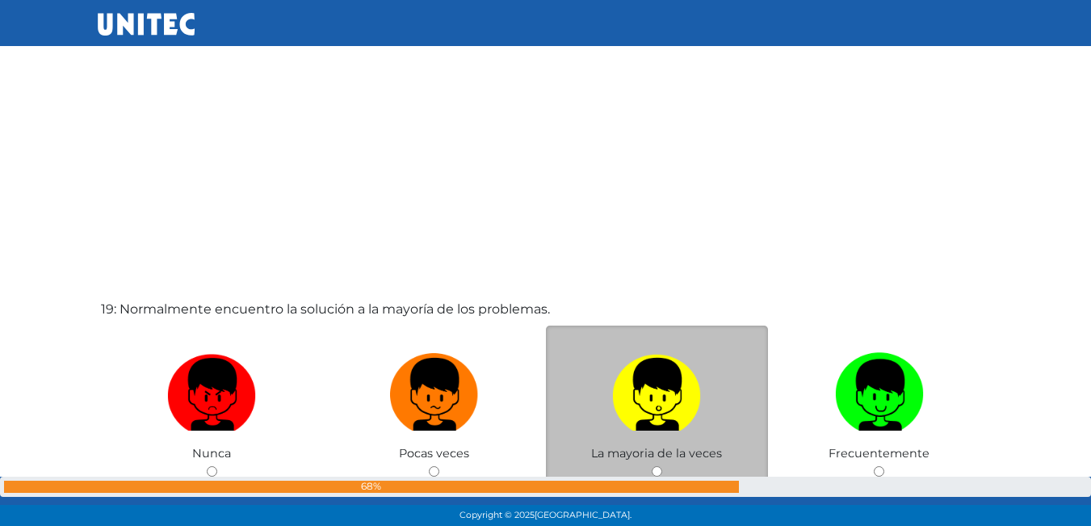
click at [660, 474] on input "radio" at bounding box center [657, 471] width 10 height 10
radio input "true"
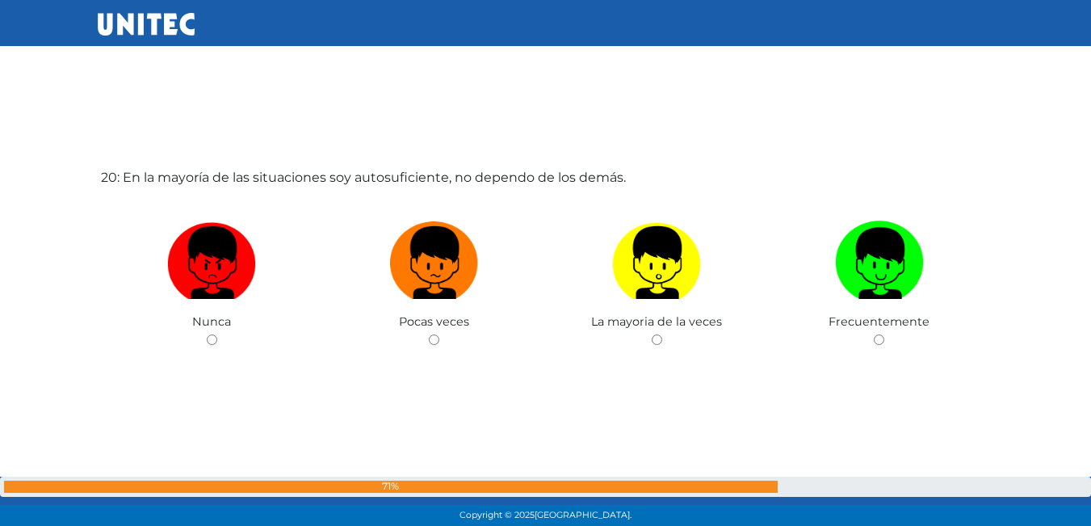
scroll to position [10066, 0]
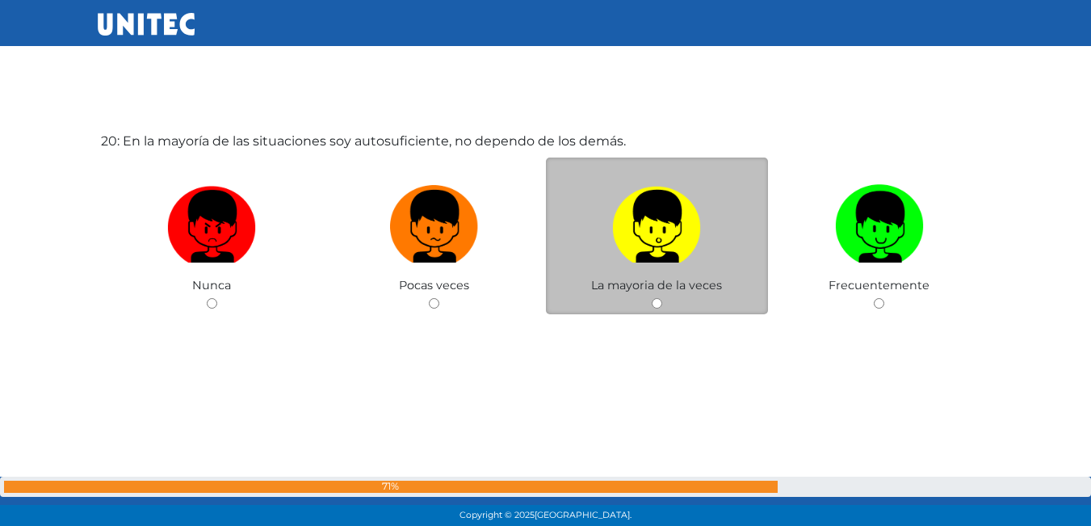
click at [657, 303] on input "radio" at bounding box center [657, 303] width 10 height 10
radio input "true"
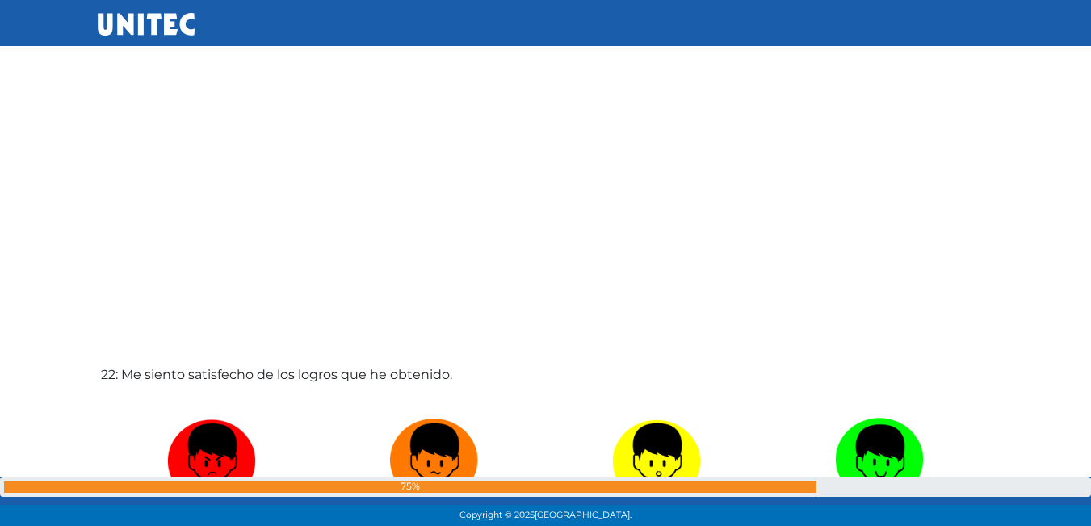
scroll to position [11070, 0]
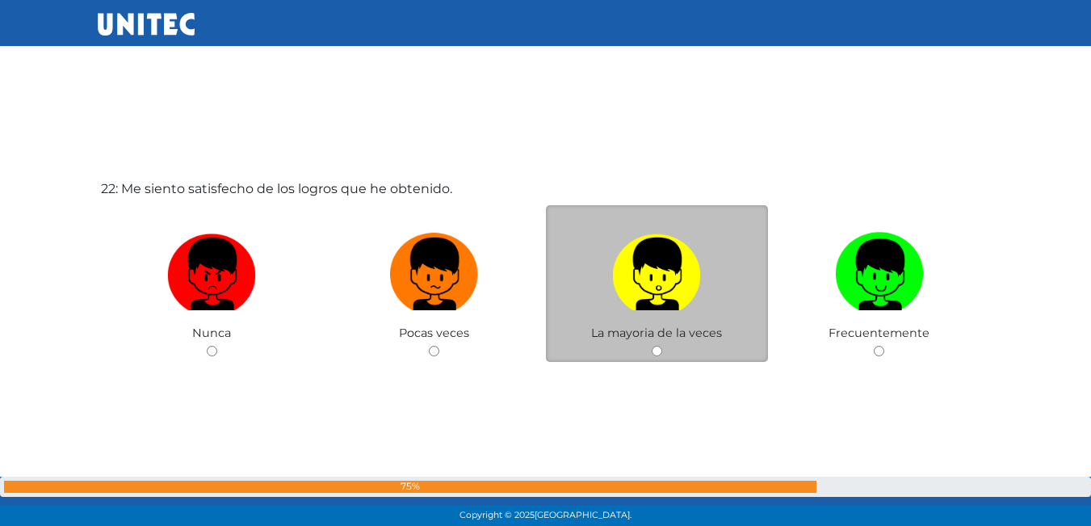
click at [657, 346] on input "radio" at bounding box center [657, 351] width 10 height 10
radio input "true"
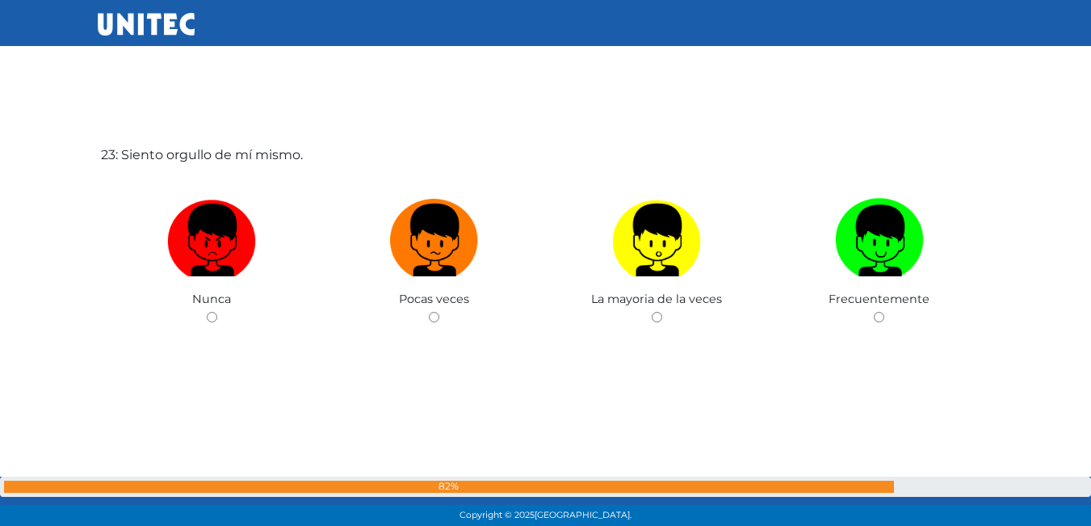
scroll to position [11643, 0]
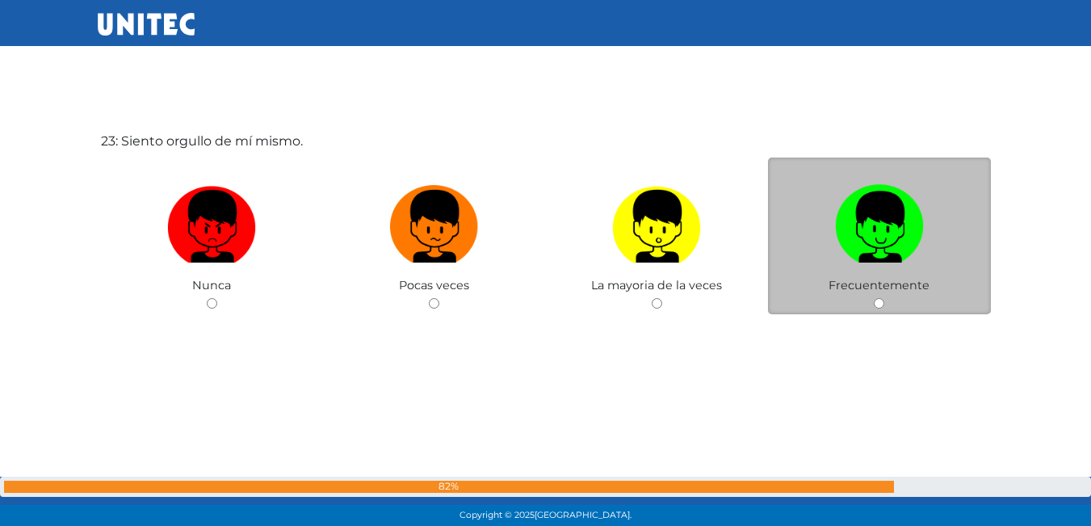
click at [879, 300] on input "radio" at bounding box center [879, 303] width 10 height 10
radio input "true"
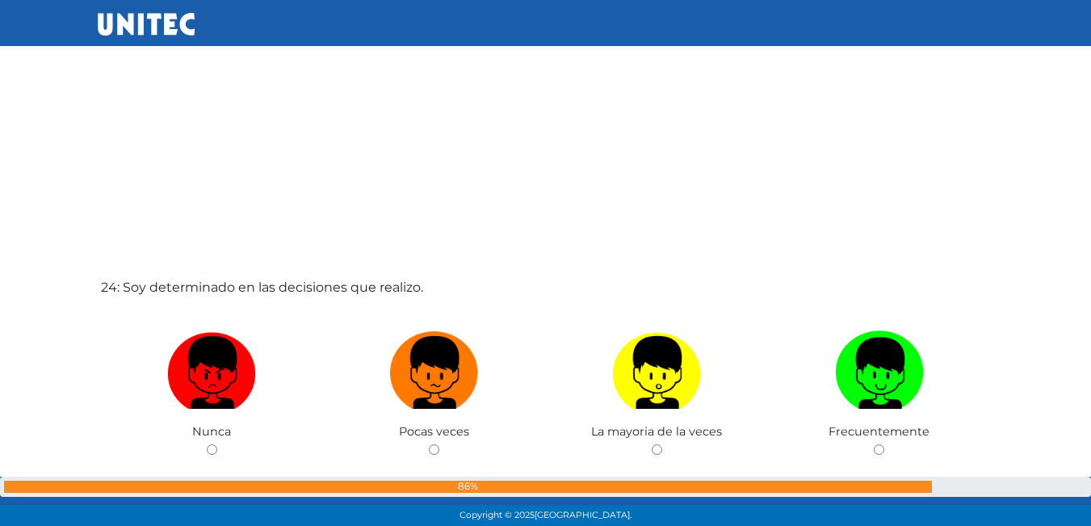
scroll to position [12130, 0]
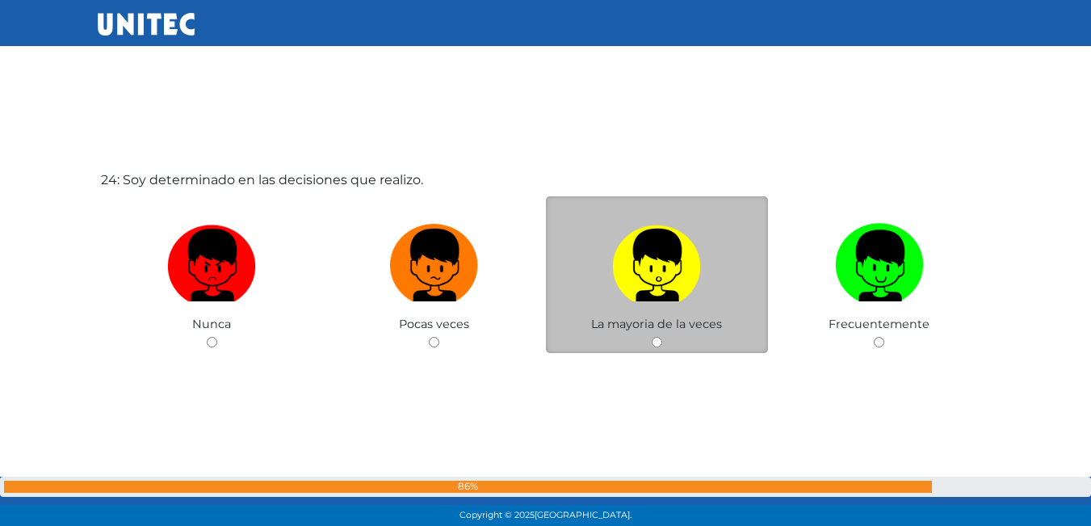
click at [665, 343] on div "La mayoria de la veces" at bounding box center [657, 274] width 223 height 157
click at [653, 342] on input "radio" at bounding box center [657, 342] width 10 height 10
radio input "true"
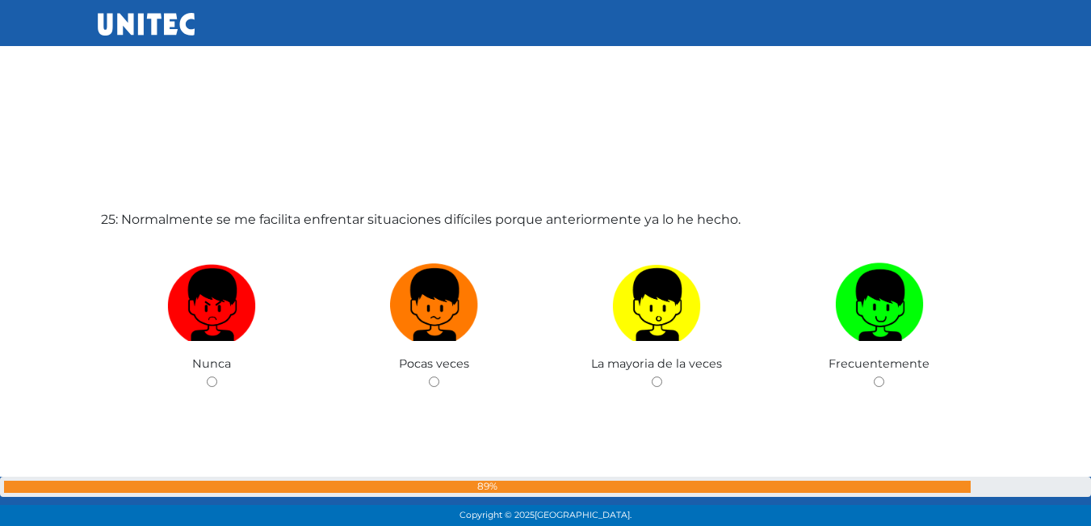
scroll to position [12694, 0]
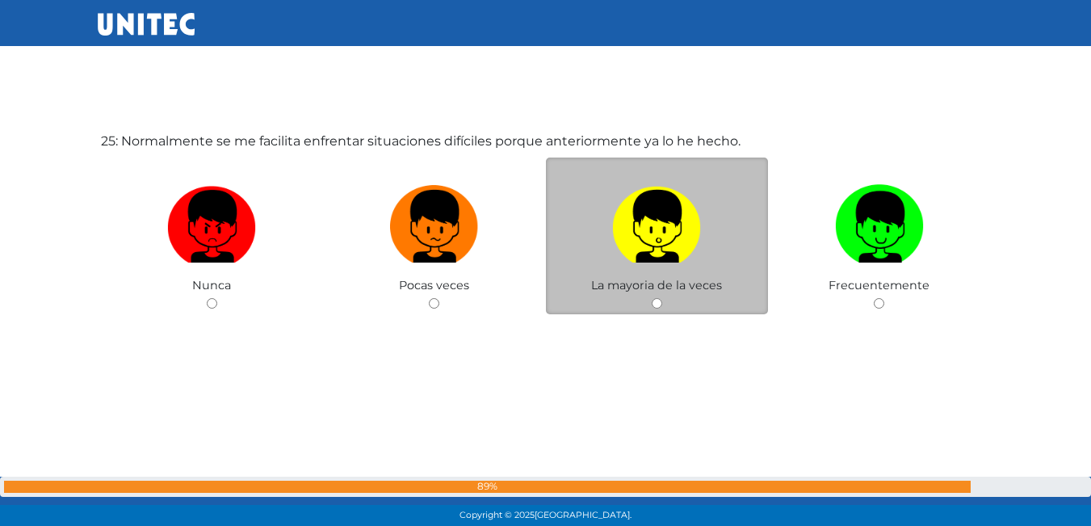
click at [756, 181] on label at bounding box center [657, 227] width 223 height 98
click at [662, 298] on input "radio" at bounding box center [657, 303] width 10 height 10
radio input "true"
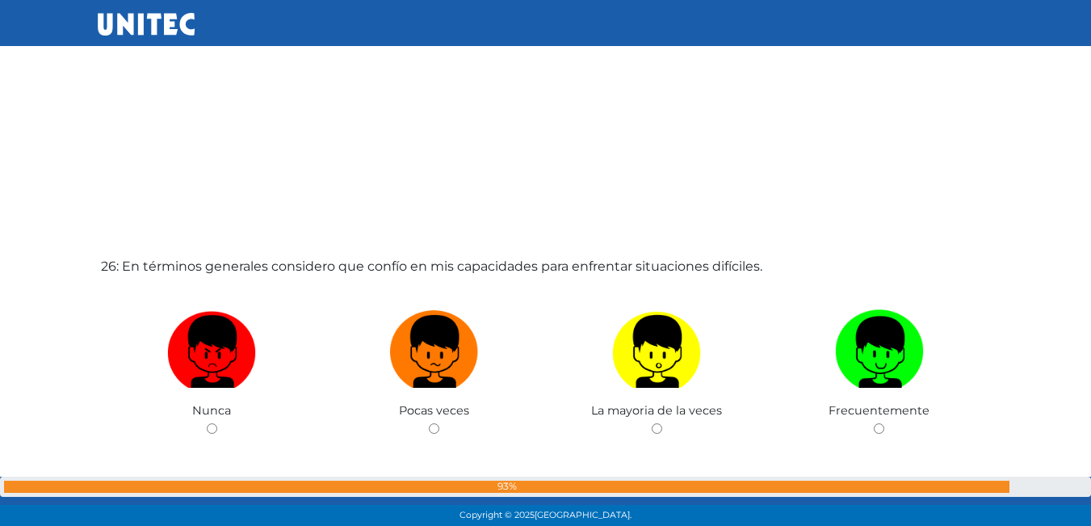
scroll to position [13175, 0]
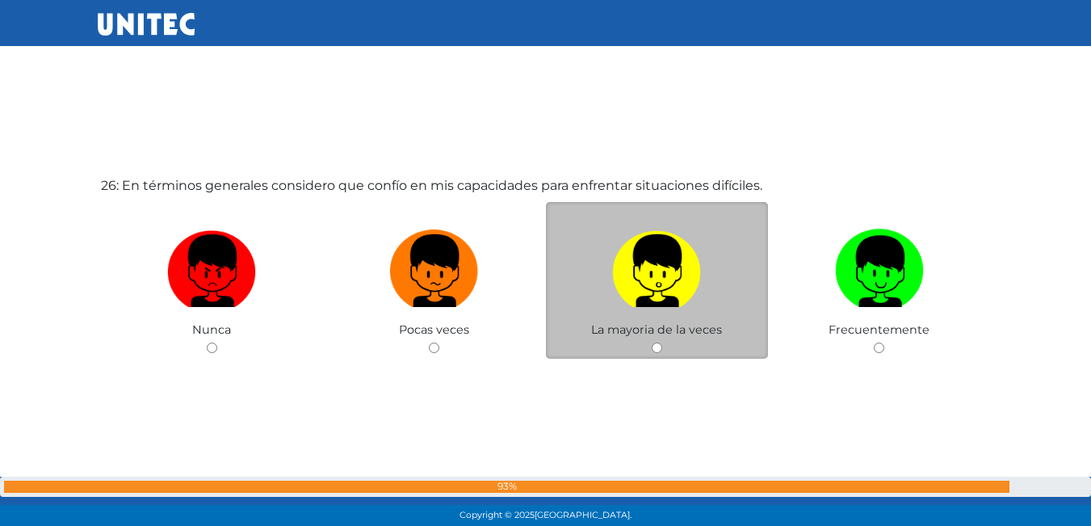
click at [705, 252] on label at bounding box center [657, 271] width 223 height 98
click at [662, 342] on input "radio" at bounding box center [657, 347] width 10 height 10
radio input "true"
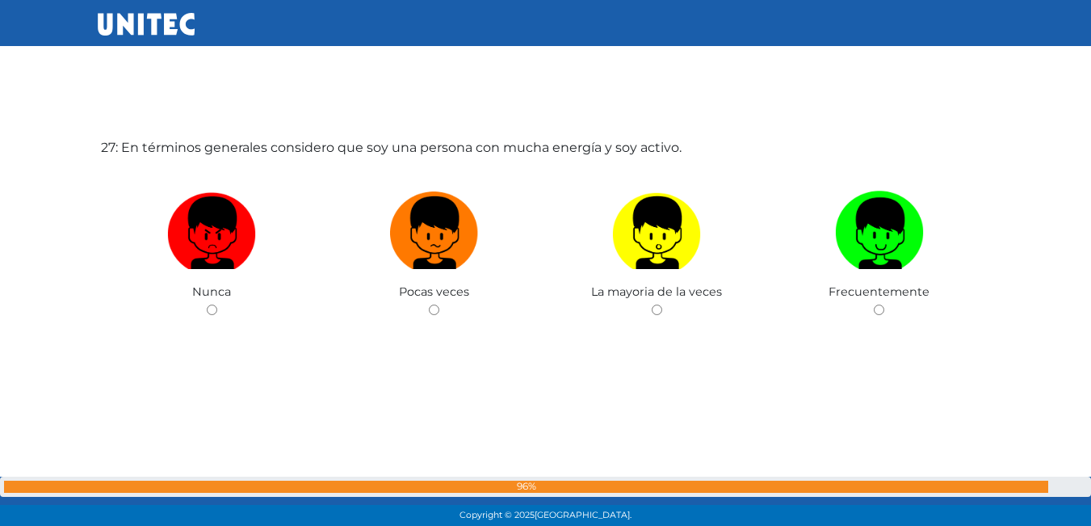
scroll to position [13745, 0]
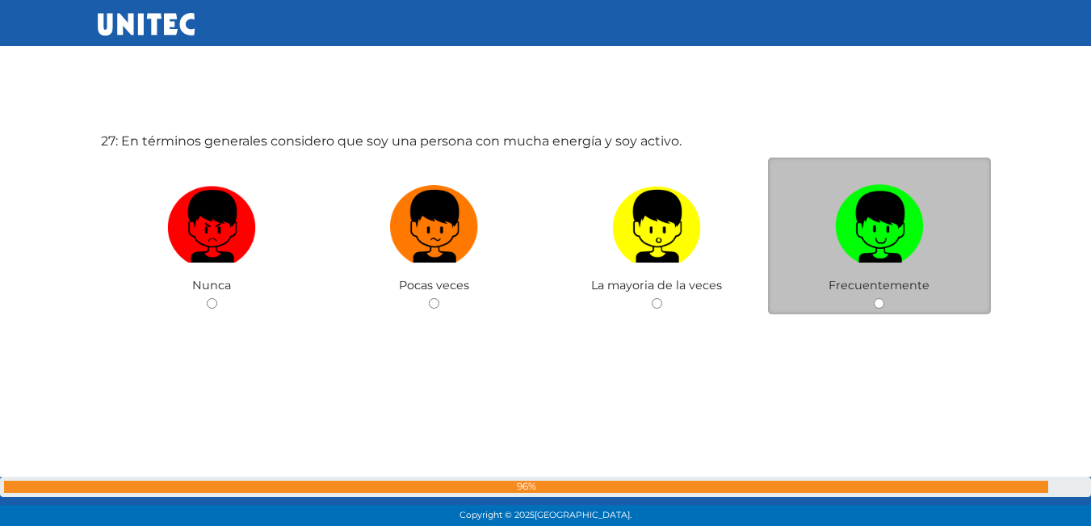
click at [792, 220] on label at bounding box center [879, 227] width 223 height 98
click at [874, 298] on input "radio" at bounding box center [879, 303] width 10 height 10
radio input "true"
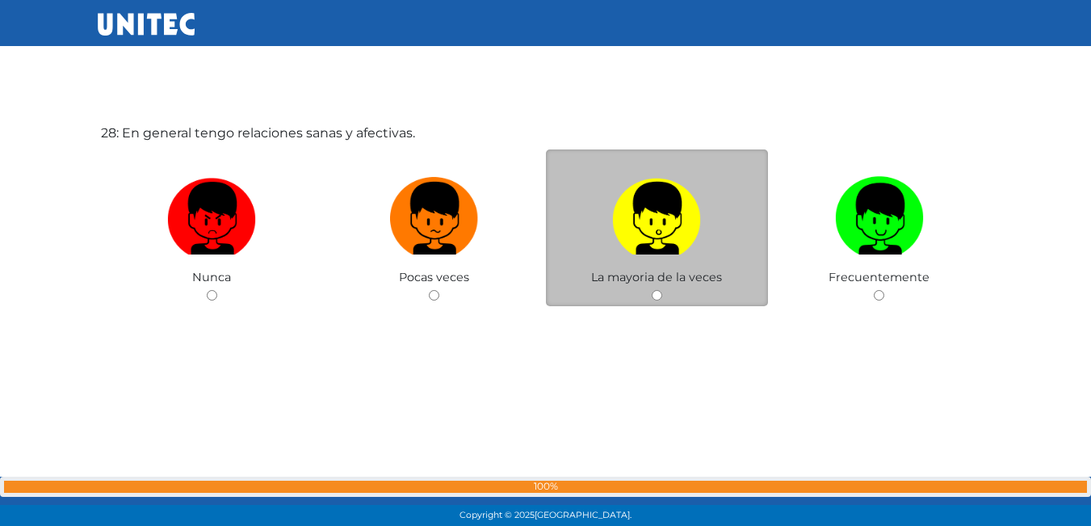
scroll to position [14313, 0]
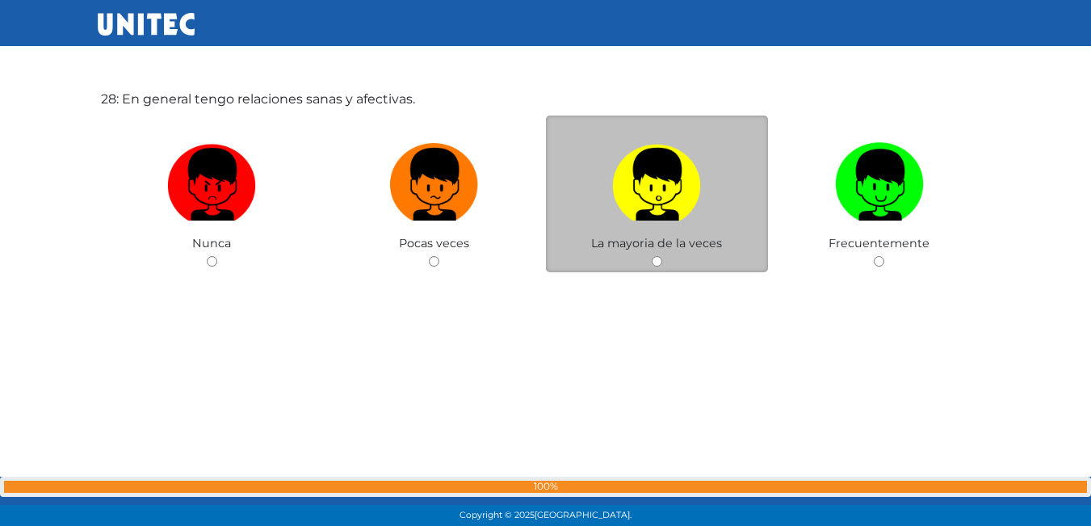
click at [702, 238] on span "La mayoria de la veces" at bounding box center [656, 243] width 131 height 15
click at [645, 266] on div "La mayoria de la veces" at bounding box center [657, 193] width 223 height 157
click at [661, 262] on input "radio" at bounding box center [657, 261] width 10 height 10
radio input "true"
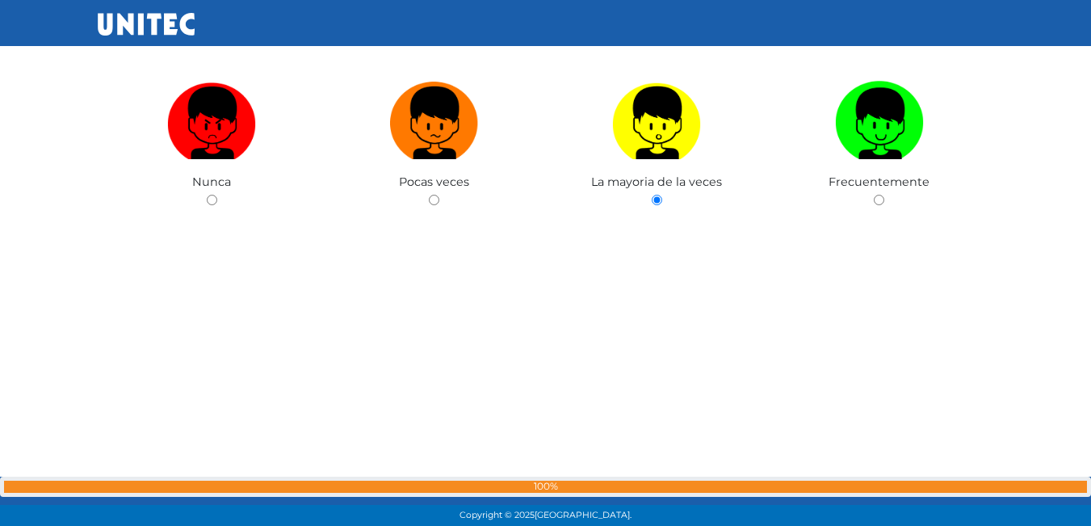
scroll to position [14829, 0]
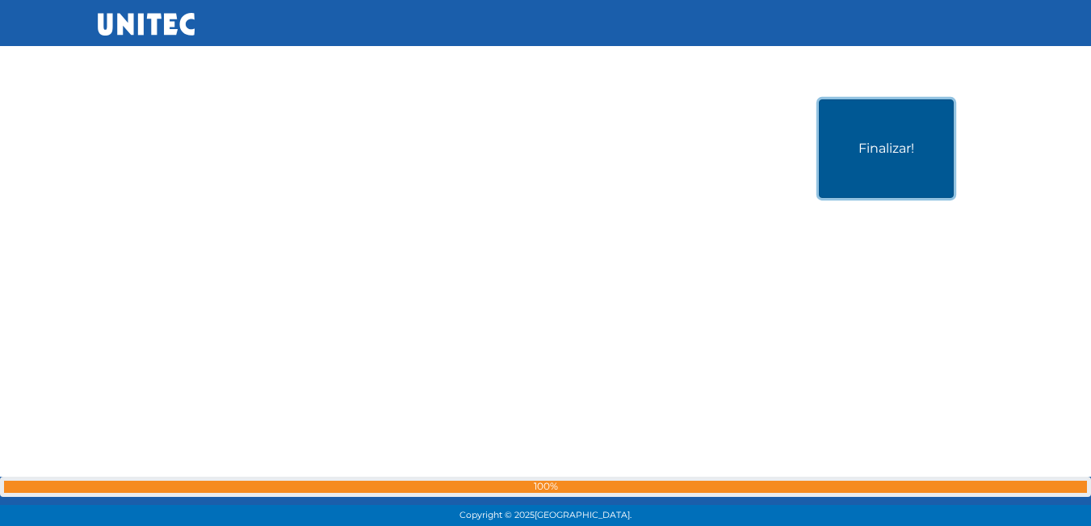
click at [832, 186] on button "Finalizar!" at bounding box center [886, 148] width 135 height 98
click at [898, 156] on button "Finalizar!" at bounding box center [886, 148] width 135 height 98
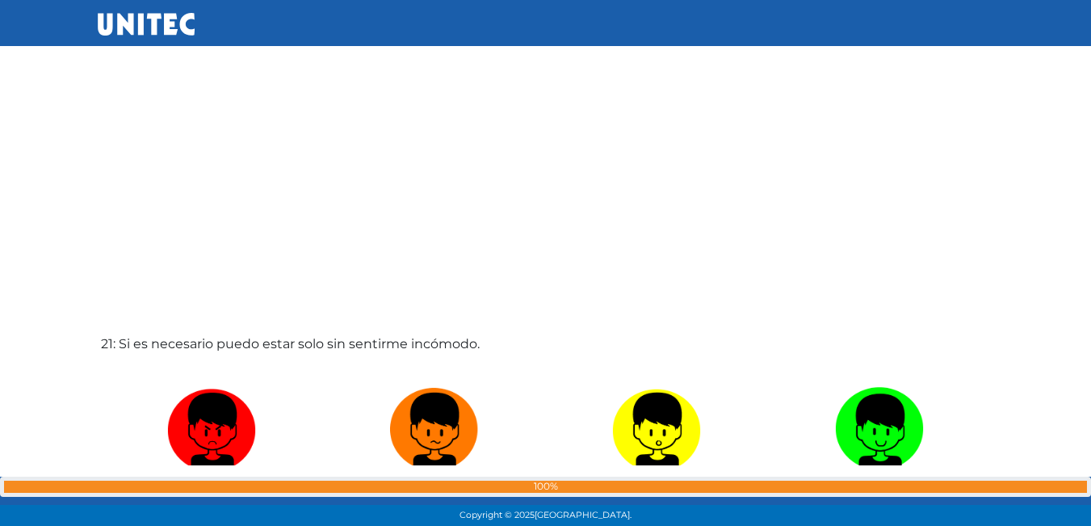
scroll to position [10379, 0]
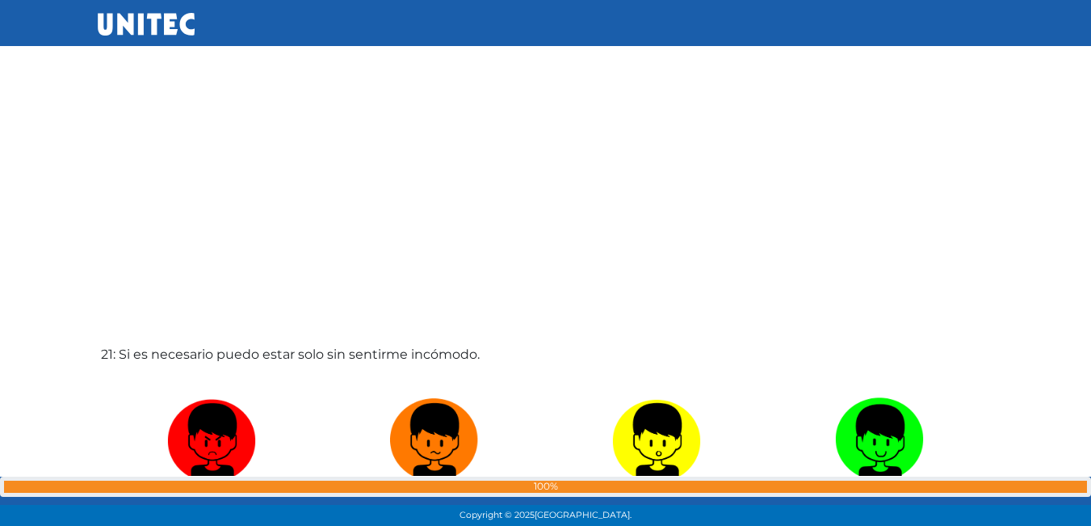
drag, startPoint x: 896, startPoint y: 160, endPoint x: 1031, endPoint y: 205, distance: 142.2
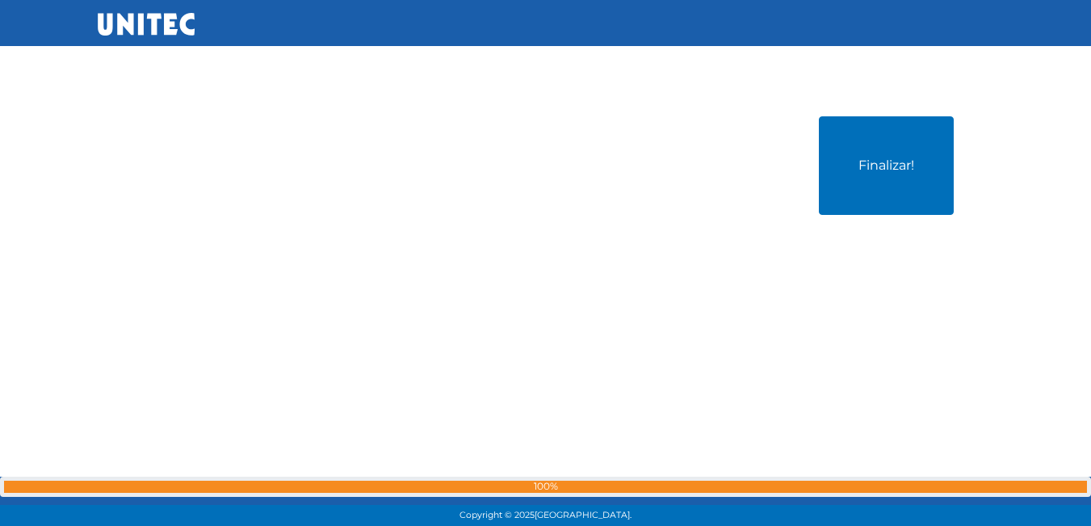
scroll to position [14829, 0]
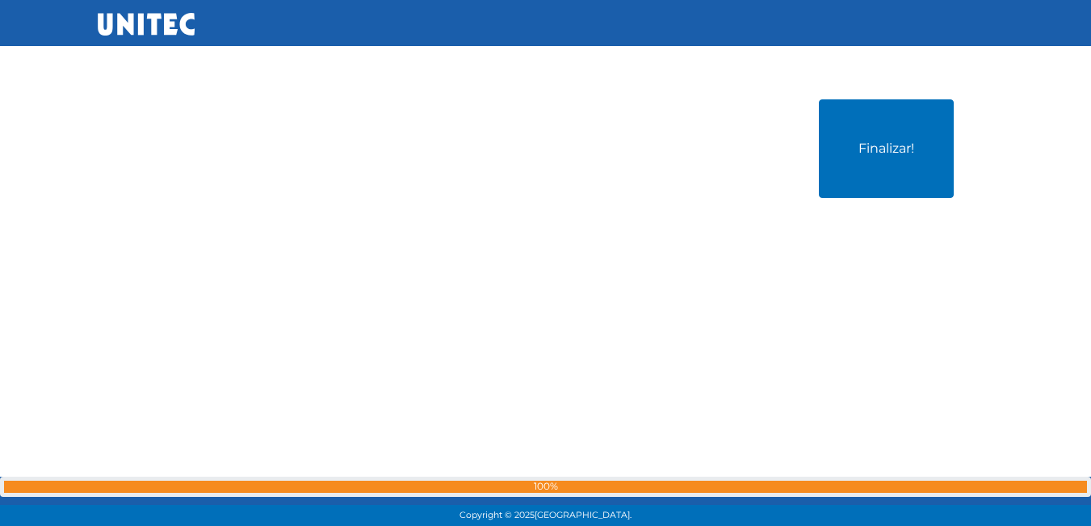
click at [890, 318] on div "Finalizar!" at bounding box center [546, 231] width 896 height 526
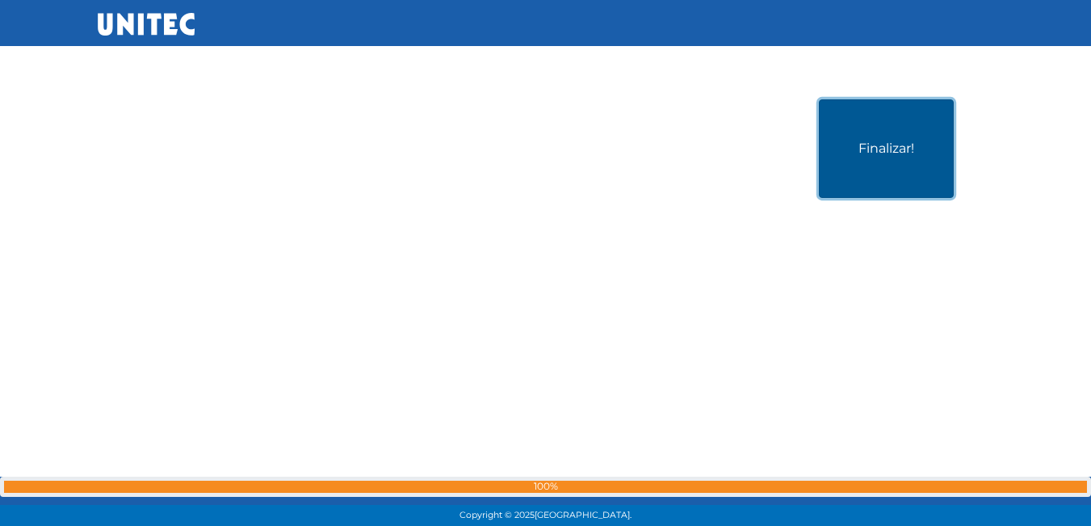
click at [880, 170] on button "Finalizar!" at bounding box center [886, 148] width 135 height 98
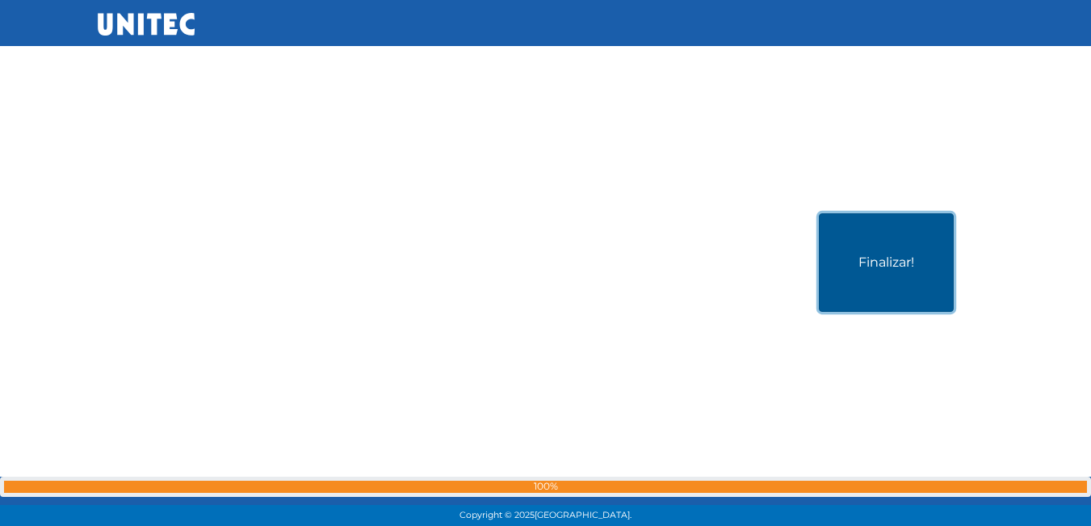
click at [886, 181] on div "Finalizar!" at bounding box center [546, 345] width 896 height 526
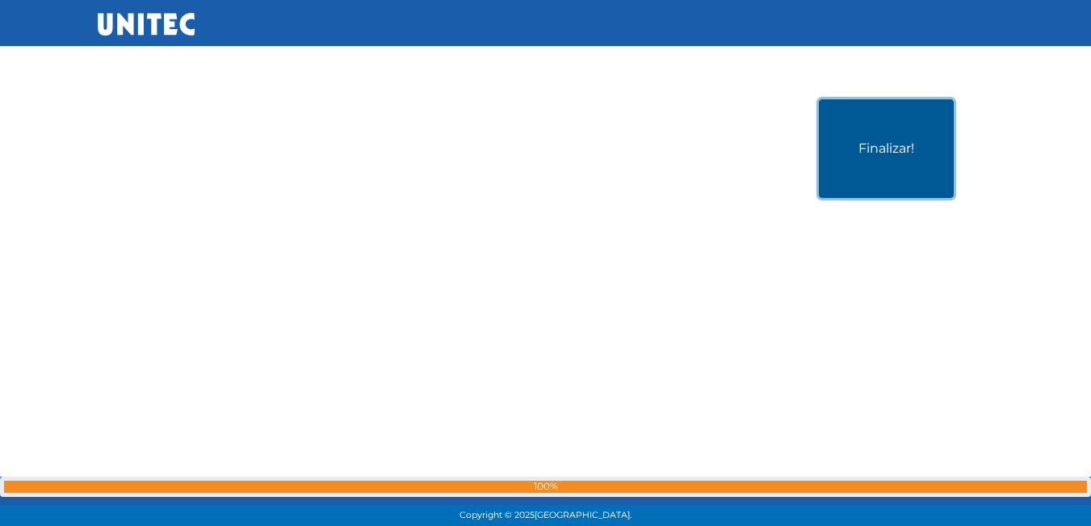
click at [861, 107] on button "Finalizar!" at bounding box center [886, 148] width 135 height 98
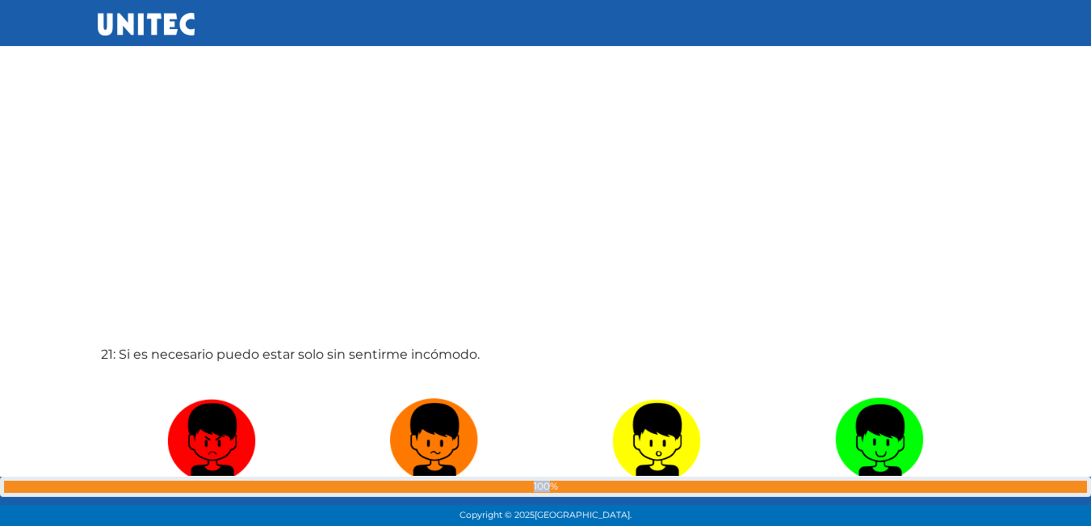
scroll to position [3988, 0]
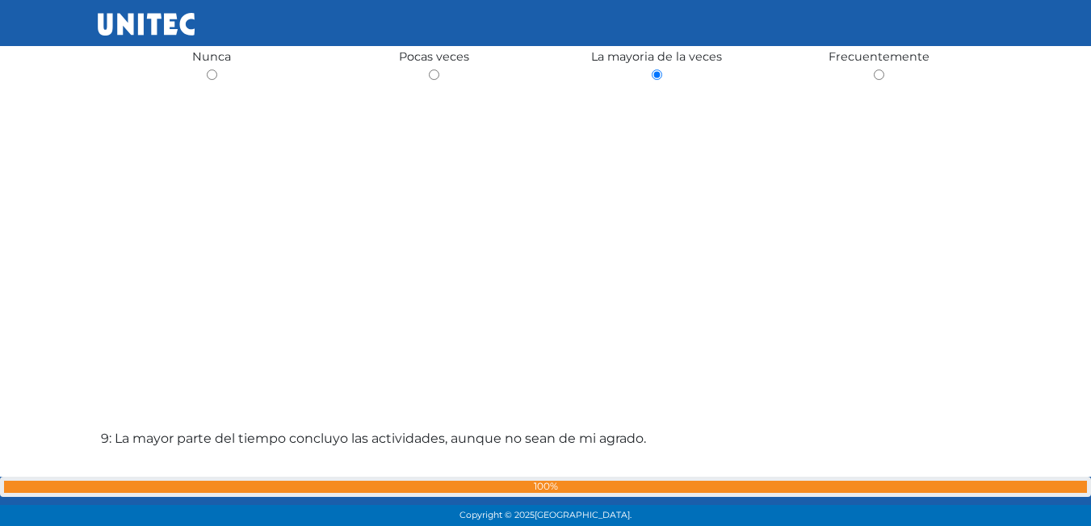
drag, startPoint x: 1043, startPoint y: 16, endPoint x: 1063, endPoint y: 34, distance: 26.9
click at [1045, 16] on nav at bounding box center [545, 23] width 1091 height 46
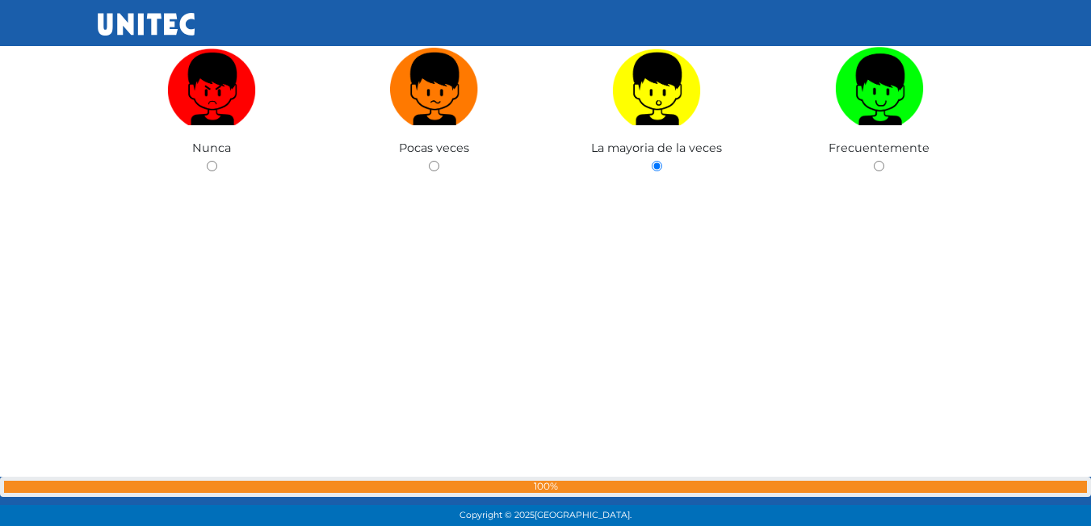
scroll to position [0, 0]
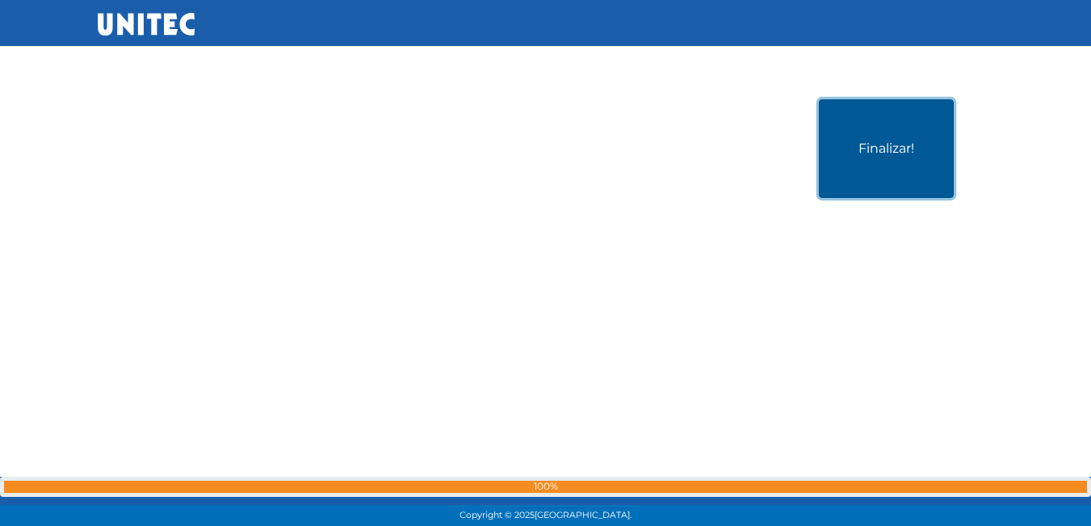
click at [891, 132] on button "Finalizar!" at bounding box center [886, 148] width 135 height 98
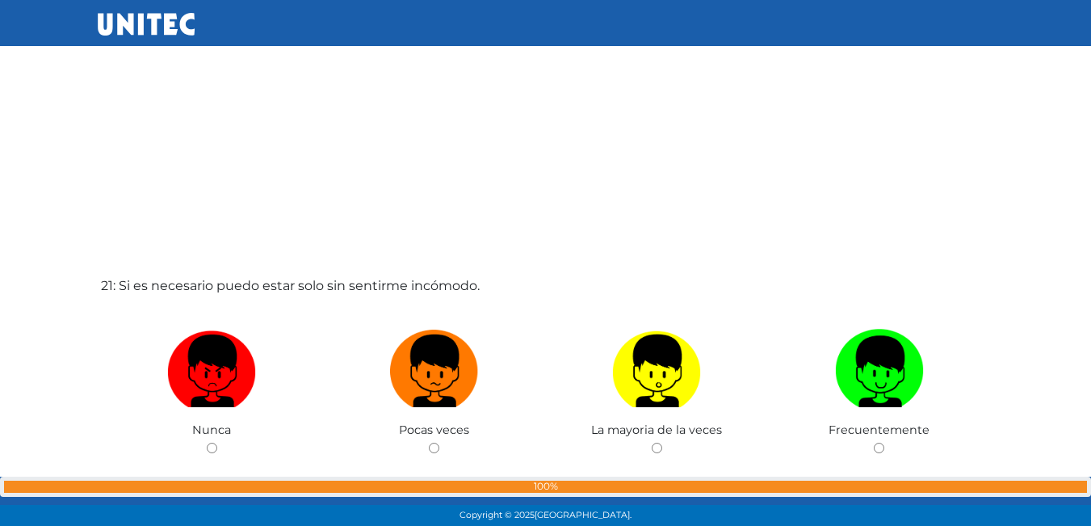
scroll to position [10540, 0]
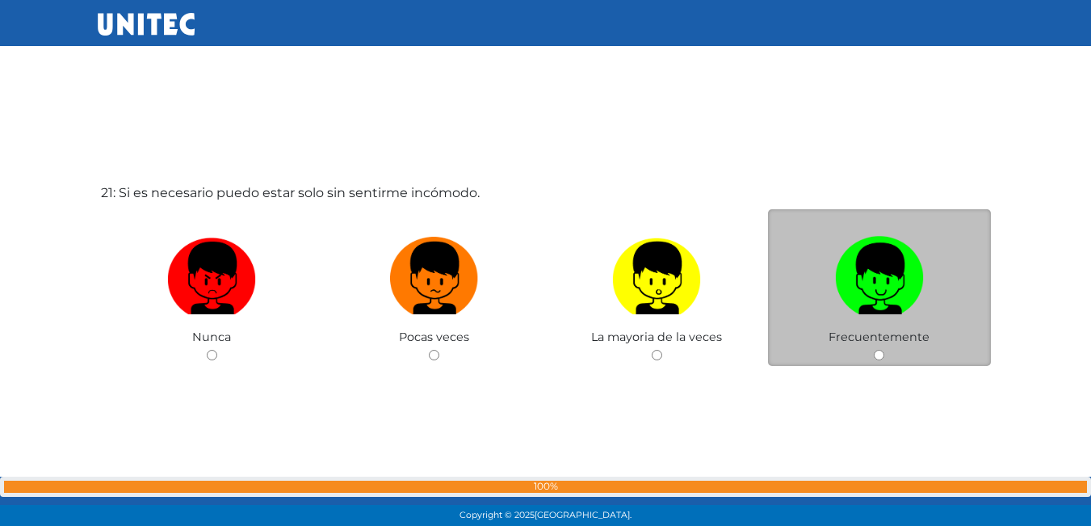
drag, startPoint x: 894, startPoint y: 319, endPoint x: 879, endPoint y: 303, distance: 21.7
click at [884, 314] on label at bounding box center [879, 278] width 223 height 98
click at [884, 350] on input "radio" at bounding box center [879, 355] width 10 height 10
radio input "true"
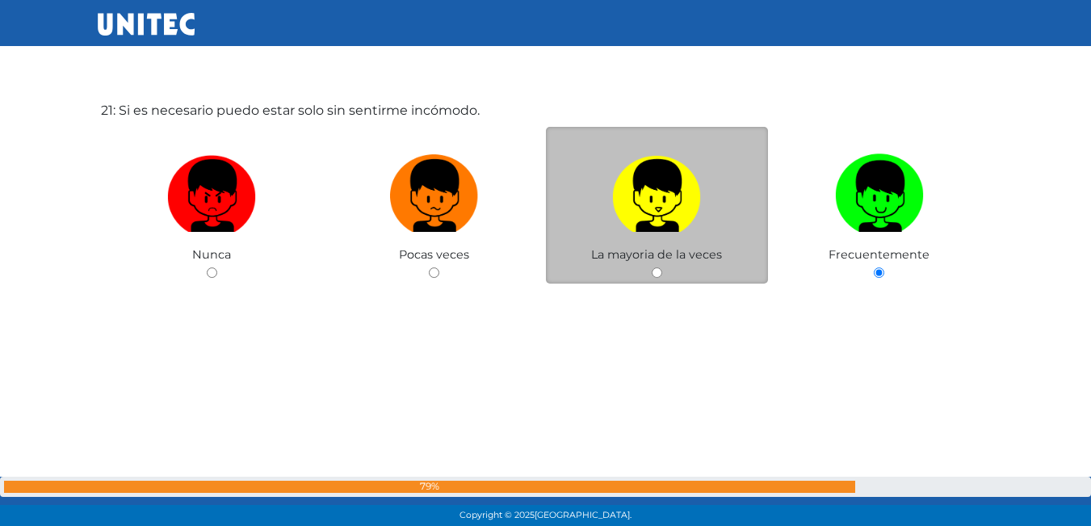
click at [682, 230] on img at bounding box center [656, 190] width 89 height 85
click at [662, 267] on input "radio" at bounding box center [657, 272] width 10 height 10
radio input "true"
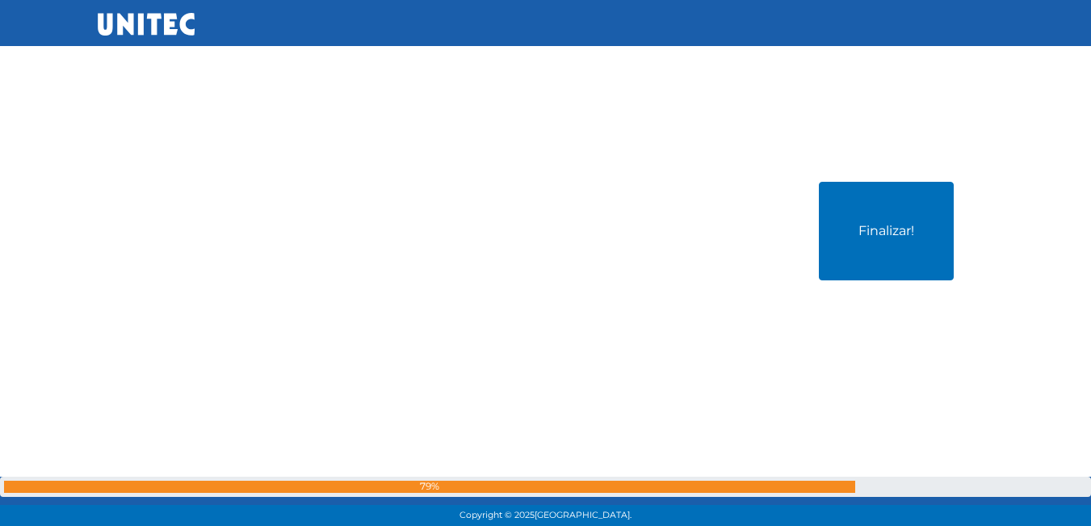
scroll to position [14829, 0]
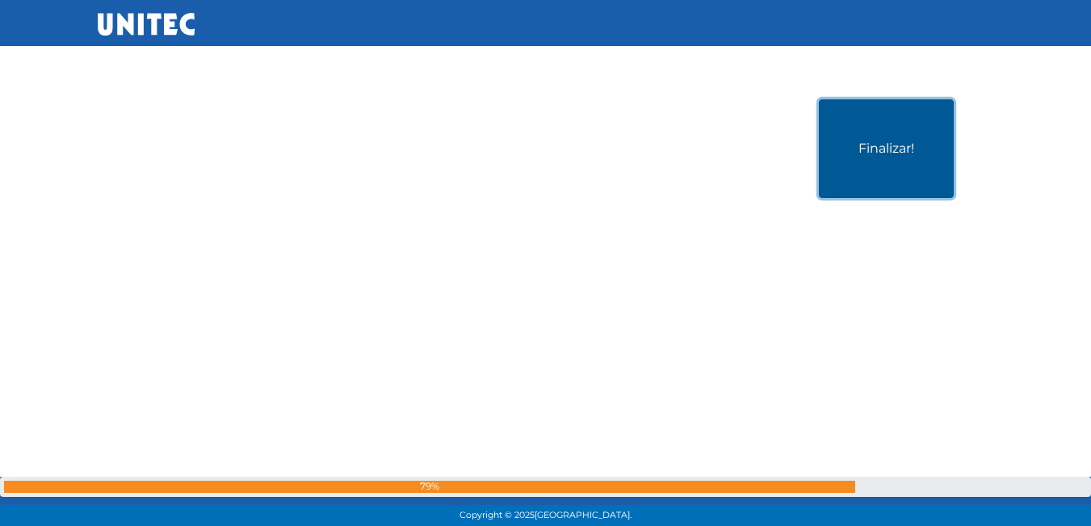
click at [876, 165] on button "Finalizar!" at bounding box center [886, 148] width 135 height 98
